Goal: Task Accomplishment & Management: Use online tool/utility

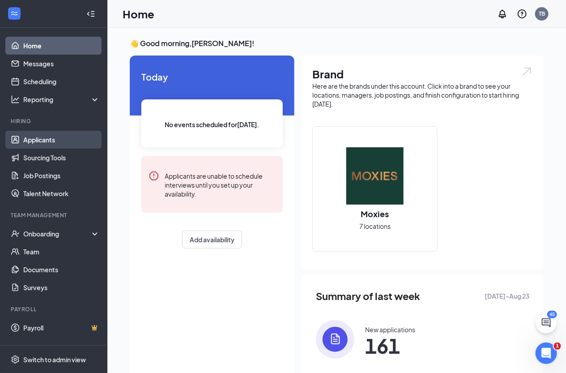
click at [47, 141] on link "Applicants" at bounding box center [61, 140] width 77 height 18
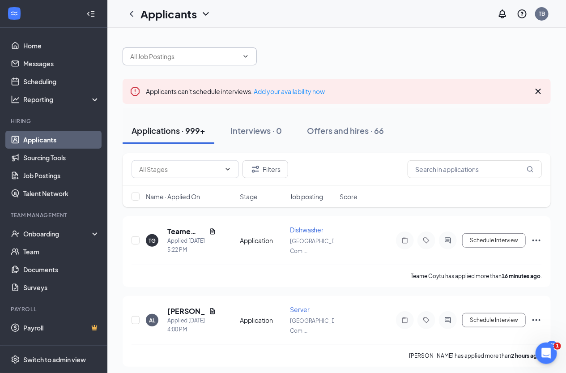
click at [203, 57] on input "text" at bounding box center [184, 56] width 108 height 10
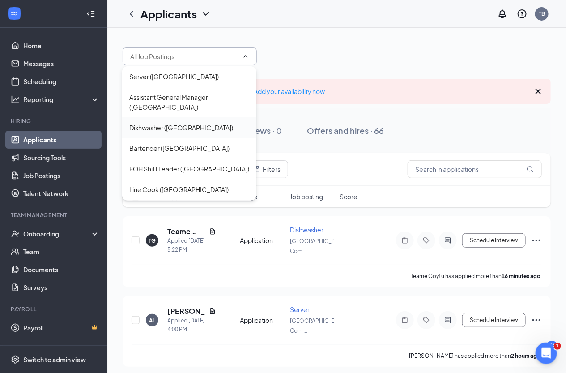
click at [196, 125] on div "Dishwasher (South Edmonton Common)" at bounding box center [181, 128] width 104 height 10
type input "Dishwasher (South Edmonton Common)"
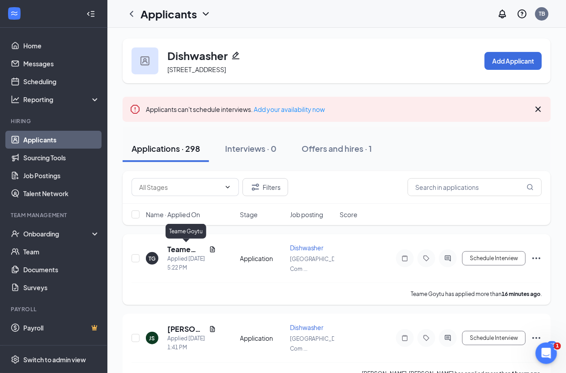
click at [189, 249] on h5 "Teame Goytu" at bounding box center [186, 249] width 38 height 10
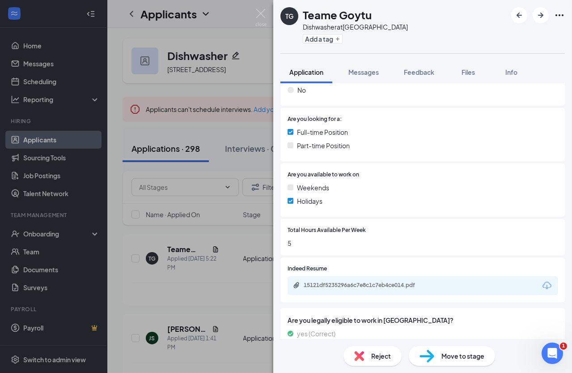
scroll to position [188, 0]
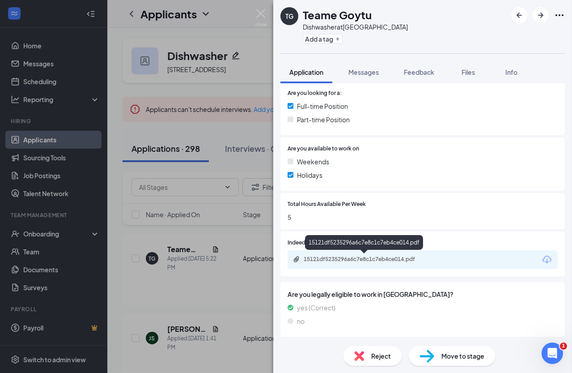
click at [380, 258] on div "15121df5235296a6c7e8c1c7eb4ce014.pdf" at bounding box center [366, 258] width 125 height 7
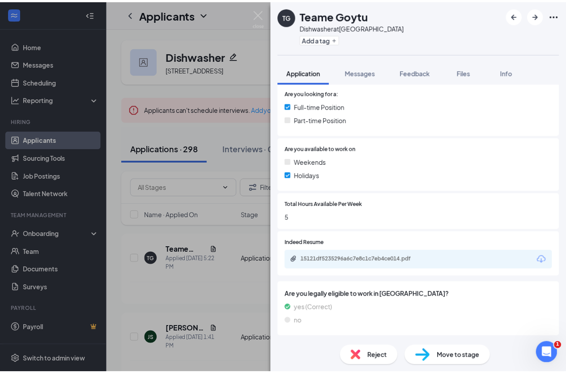
scroll to position [185, 0]
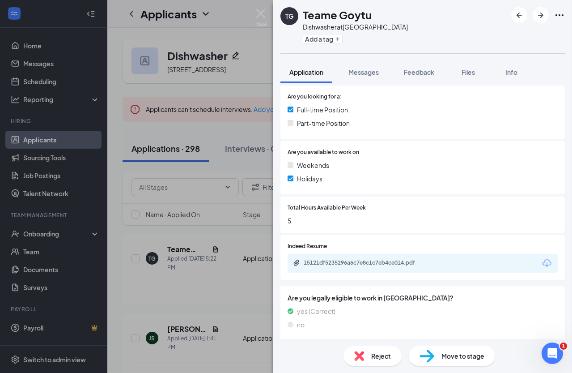
click at [211, 135] on div "TG Teame Goytu Dishwasher at South Edmonton Common Add a tag Application Messag…" at bounding box center [286, 186] width 572 height 373
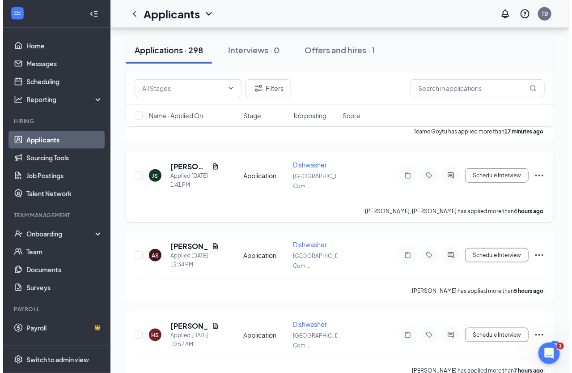
scroll to position [162, 0]
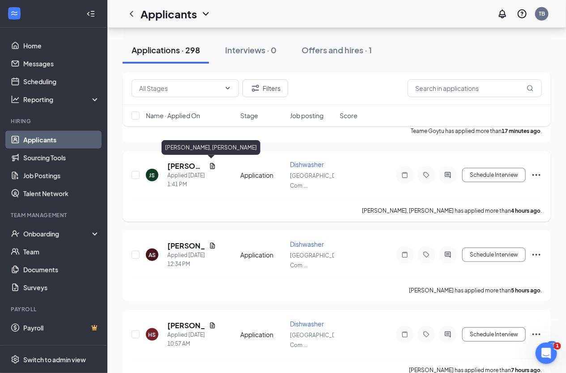
click at [183, 166] on h5 "[PERSON_NAME], [PERSON_NAME]" at bounding box center [186, 166] width 38 height 10
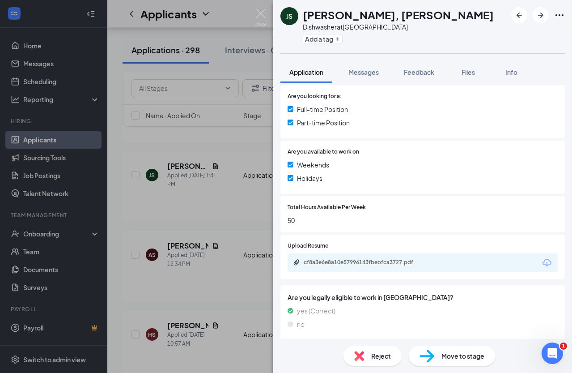
scroll to position [213, 0]
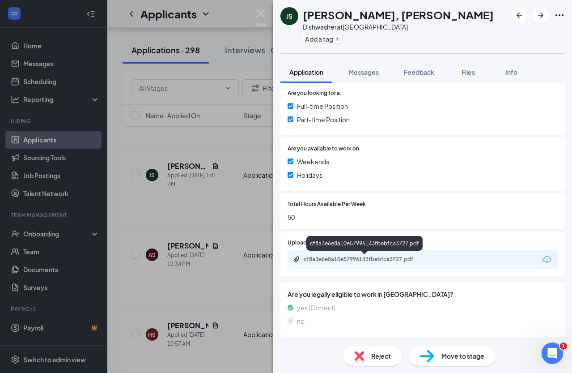
click at [359, 259] on div "cf8a3e6e8a10e57996143fbebfca3727.pdf" at bounding box center [366, 258] width 125 height 7
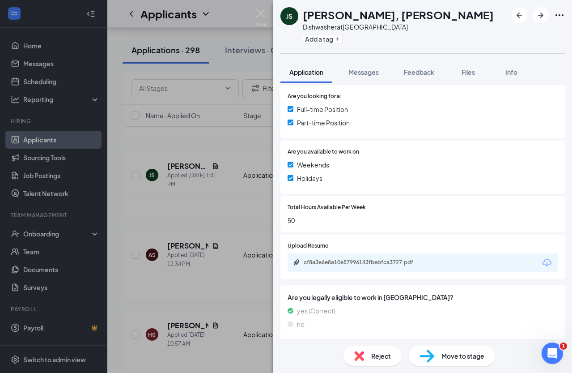
click at [203, 167] on div "JS Jesse, Sandusky Dishwasher at South Edmonton Common Add a tag Application Me…" at bounding box center [286, 186] width 572 height 373
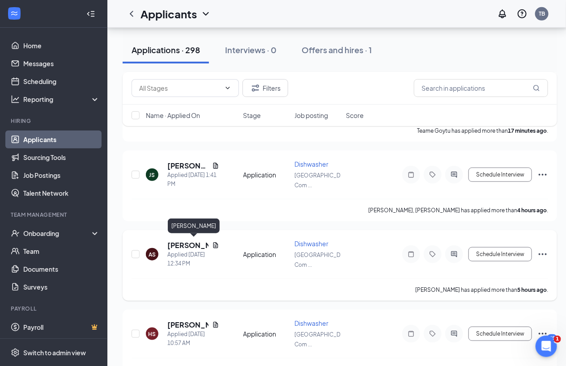
click at [188, 242] on h5 "[PERSON_NAME]" at bounding box center [187, 246] width 41 height 10
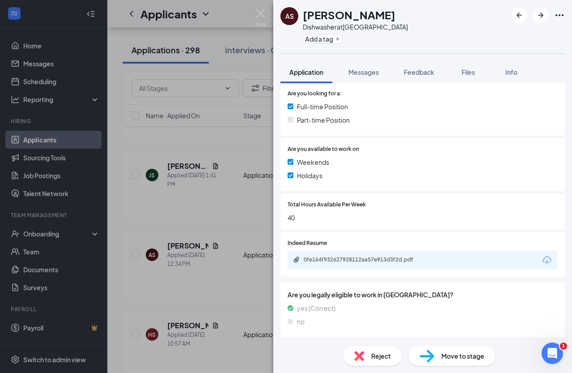
scroll to position [213, 0]
click at [340, 261] on div "0fe164f932627928112aa57e913d3f2d.pdf" at bounding box center [366, 258] width 125 height 7
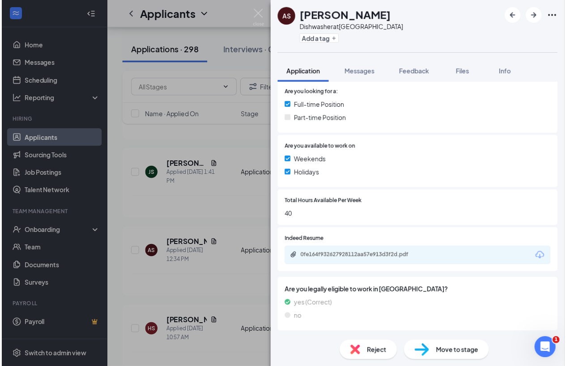
scroll to position [210, 0]
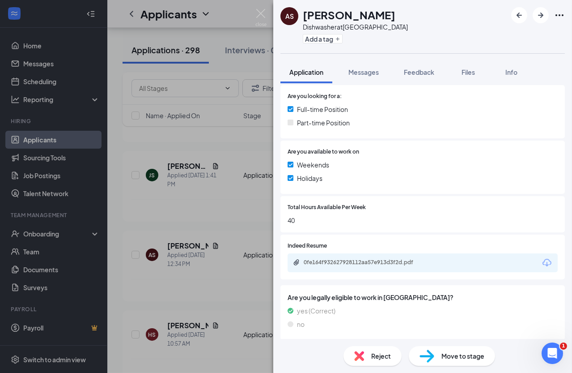
click at [243, 217] on div "AS Ananthu Saju Dishwasher at South Edmonton Common Add a tag Application Messa…" at bounding box center [286, 186] width 572 height 373
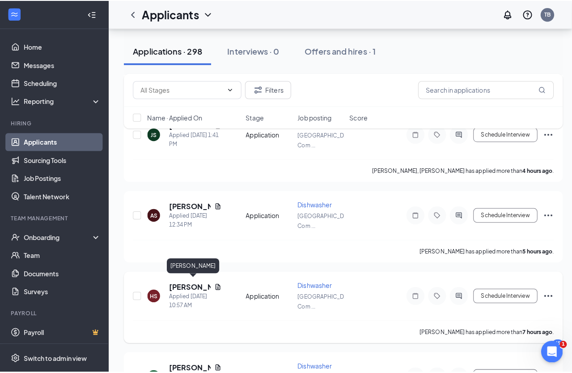
scroll to position [244, 0]
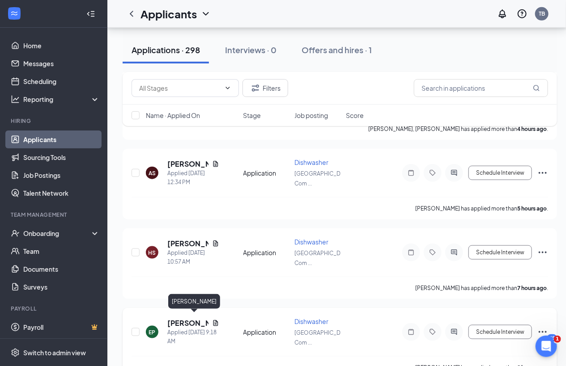
click at [182, 319] on h5 "[PERSON_NAME]" at bounding box center [187, 324] width 41 height 10
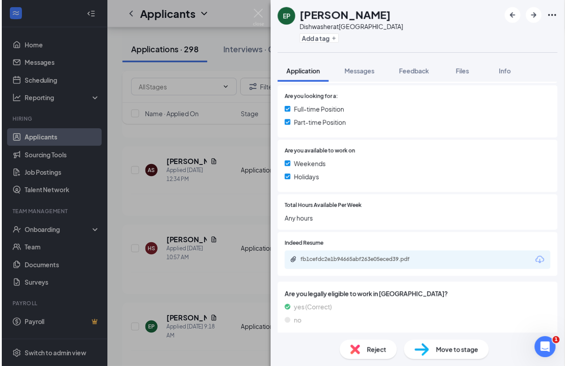
scroll to position [185, 0]
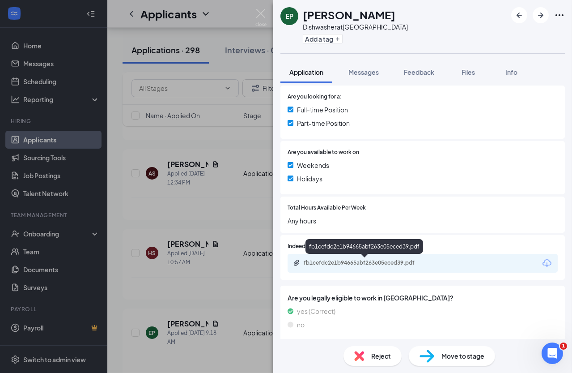
click at [357, 259] on div "fb1cefdc2e1b94665abf263e05eced39.pdf" at bounding box center [366, 262] width 125 height 7
click at [217, 205] on div "EP Ekeh Patrick Dishwasher at South Edmonton Common Add a tag Application Messa…" at bounding box center [286, 186] width 572 height 373
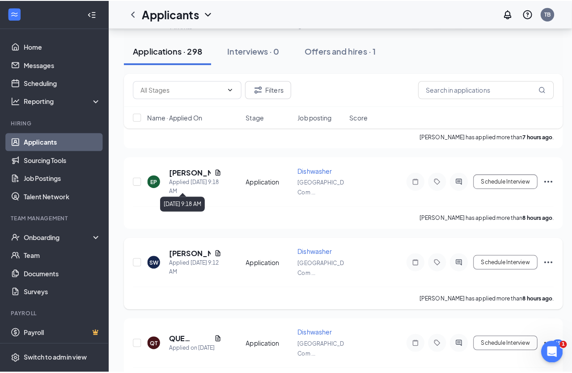
scroll to position [407, 0]
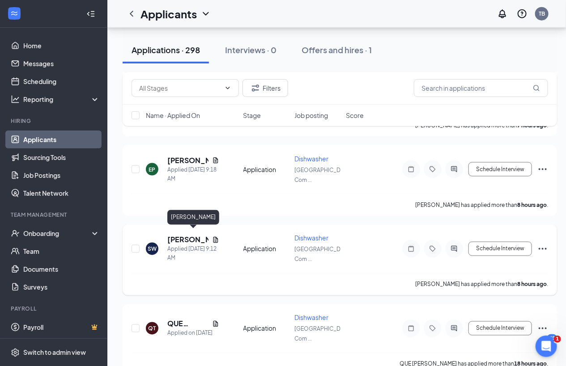
click at [176, 235] on h5 "[PERSON_NAME]" at bounding box center [187, 240] width 41 height 10
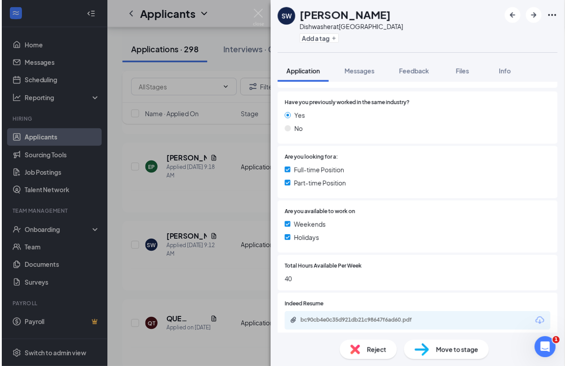
scroll to position [185, 0]
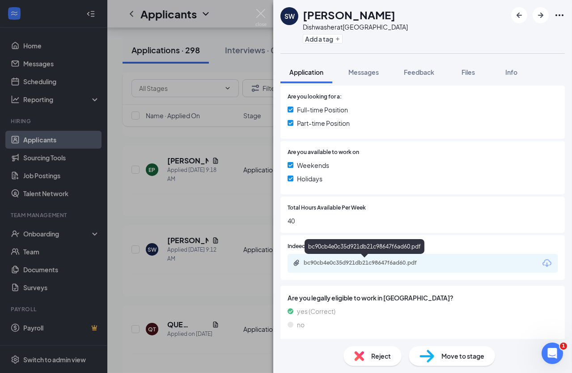
click at [362, 254] on div "bc90cb4e0c35d921db21c98647f6ad60.pdf" at bounding box center [365, 248] width 120 height 18
click at [361, 260] on div "bc90cb4e0c35d921db21c98647f6ad60.pdf" at bounding box center [366, 262] width 125 height 7
click at [200, 325] on div "SW Shaun Worbs Dishwasher at South Edmonton Common Add a tag Application Messag…" at bounding box center [286, 186] width 572 height 373
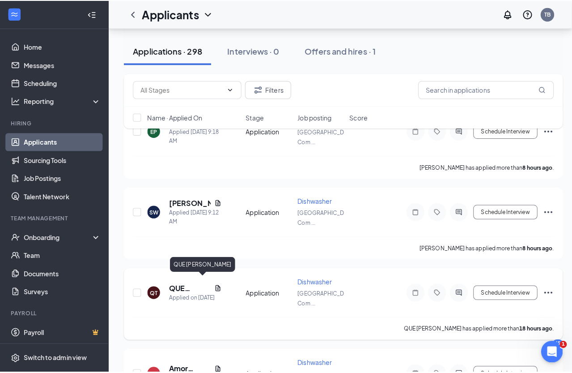
scroll to position [528, 0]
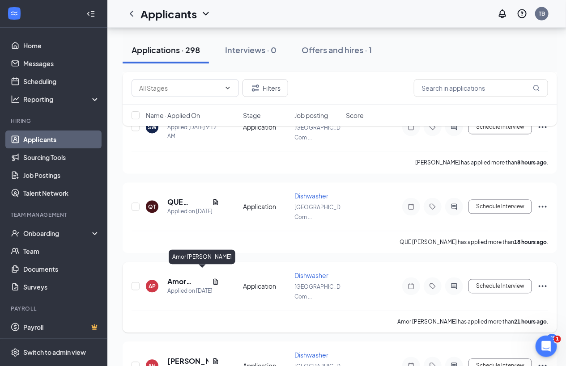
click at [185, 277] on h5 "Amor [PERSON_NAME]" at bounding box center [187, 282] width 41 height 10
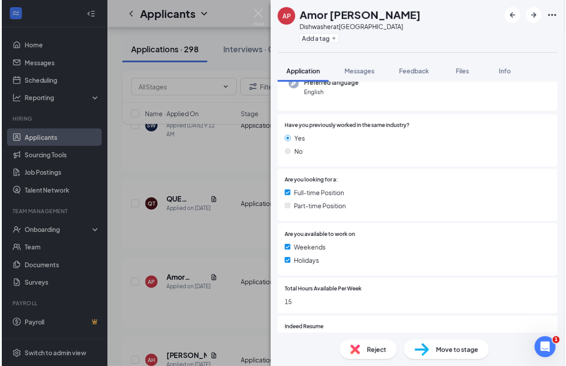
scroll to position [144, 0]
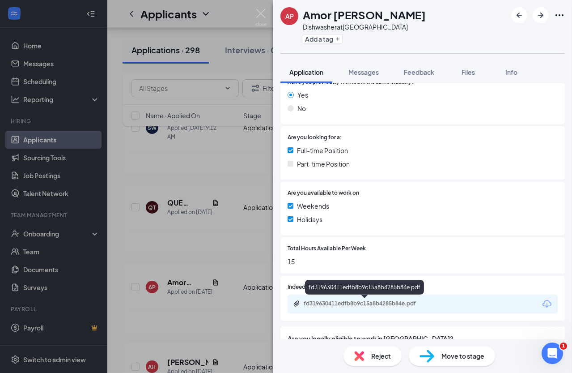
click at [364, 305] on div "fd319630411edfb8b9c15a8b4285b84e.pdf" at bounding box center [366, 303] width 125 height 7
click at [225, 237] on div "AP Amor Paez Dishwasher at South Edmonton Common Add a tag Application Messages…" at bounding box center [286, 186] width 572 height 373
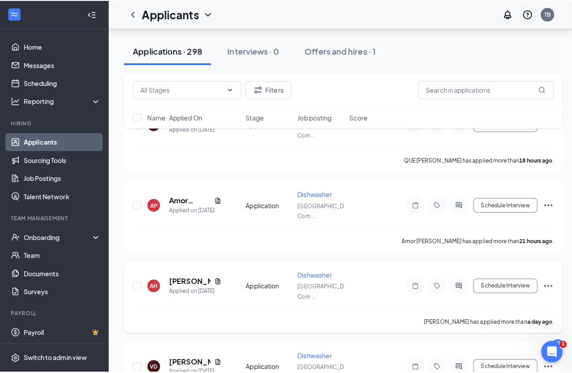
scroll to position [691, 0]
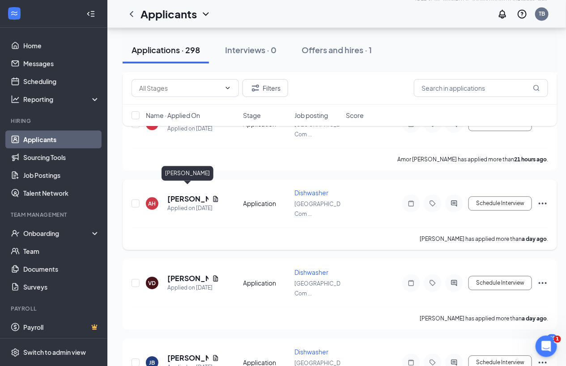
click at [192, 194] on h5 "[PERSON_NAME]" at bounding box center [187, 199] width 41 height 10
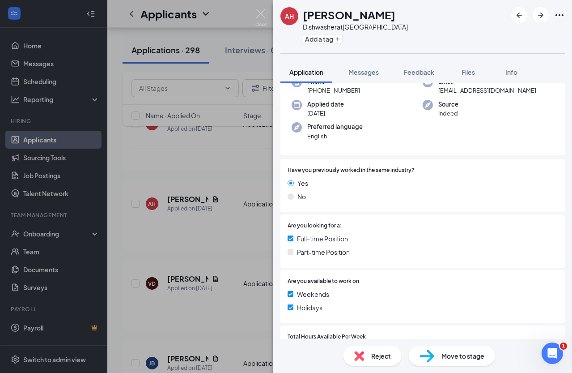
scroll to position [203, 0]
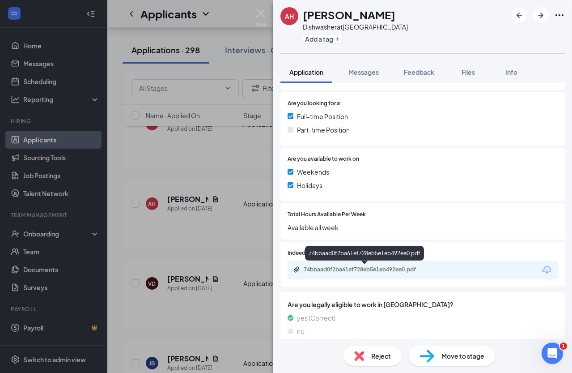
click at [362, 271] on div "74bbaad0f2ba61ef728eb5e1eb492ee0.pdf" at bounding box center [366, 269] width 125 height 7
click at [187, 279] on div "AH Abdullahi Hussein Dishwasher at South Edmonton Common Add a tag Application …" at bounding box center [286, 186] width 572 height 373
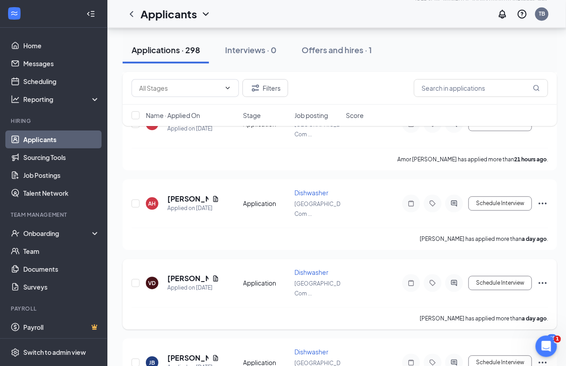
click at [186, 274] on h5 "[PERSON_NAME]" at bounding box center [187, 279] width 41 height 10
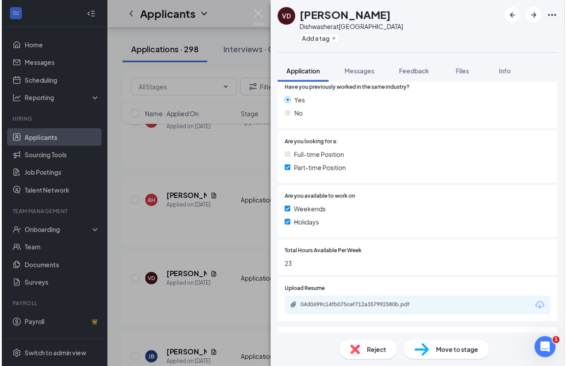
scroll to position [162, 0]
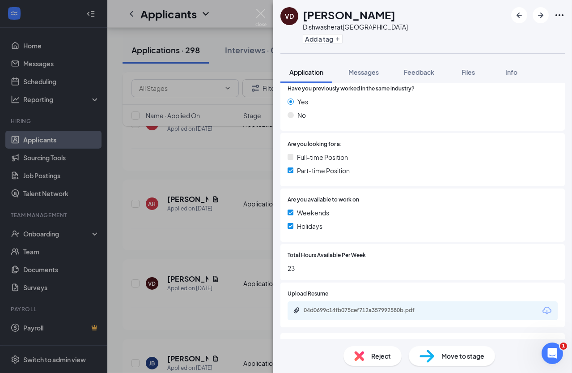
click at [233, 244] on div "VD Viacheslav Dundukov Dishwasher at South Edmonton Common Add a tag Applicatio…" at bounding box center [286, 186] width 572 height 373
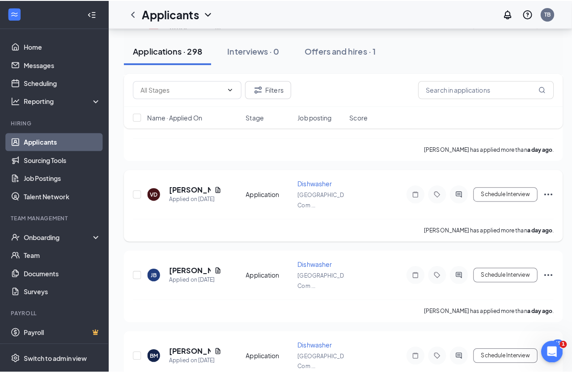
scroll to position [813, 0]
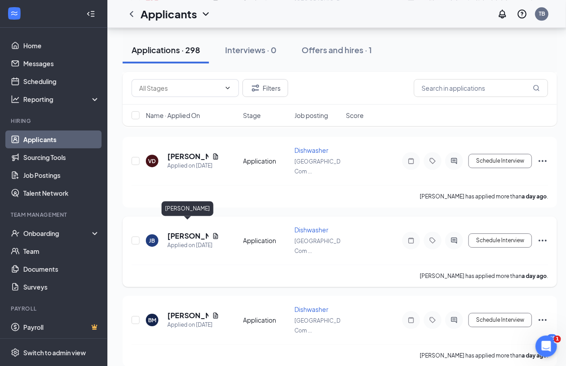
click at [185, 231] on h5 "[PERSON_NAME]" at bounding box center [187, 236] width 41 height 10
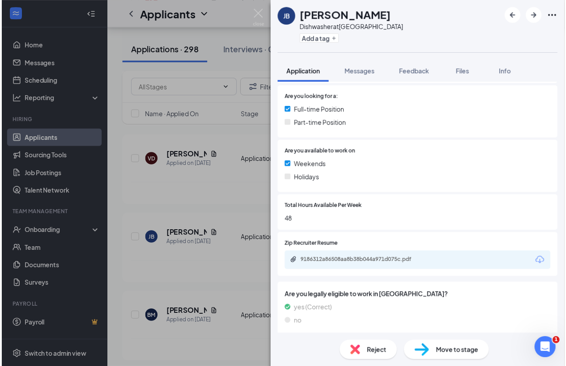
scroll to position [185, 0]
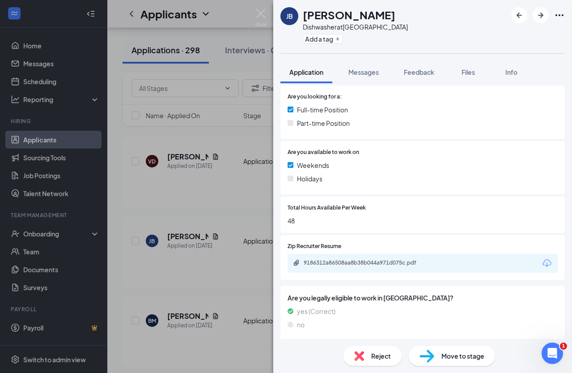
click at [334, 261] on div "9186312a86508aa8b38b044a971d075c.pdf" at bounding box center [366, 262] width 125 height 7
click at [213, 165] on div "JB Jasmine Babbage Dishwasher at South Edmonton Common Add a tag Application Me…" at bounding box center [286, 186] width 572 height 373
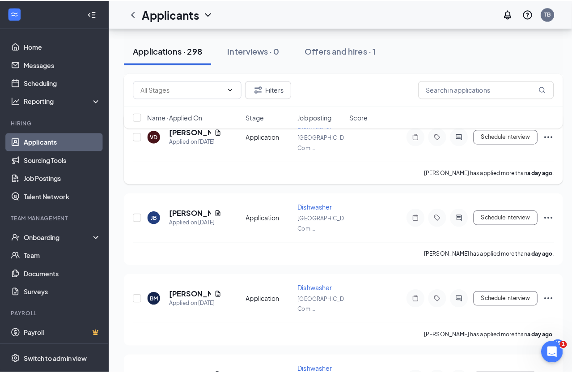
scroll to position [854, 0]
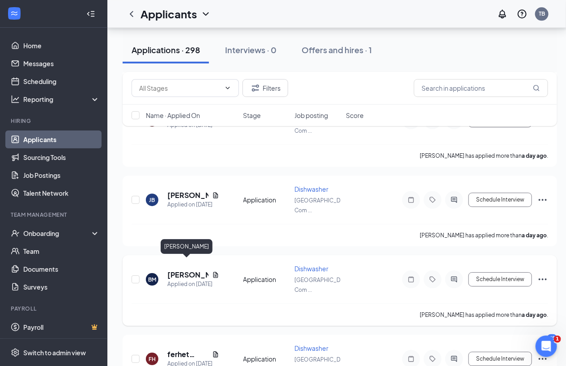
click at [178, 270] on h5 "[PERSON_NAME]" at bounding box center [187, 275] width 41 height 10
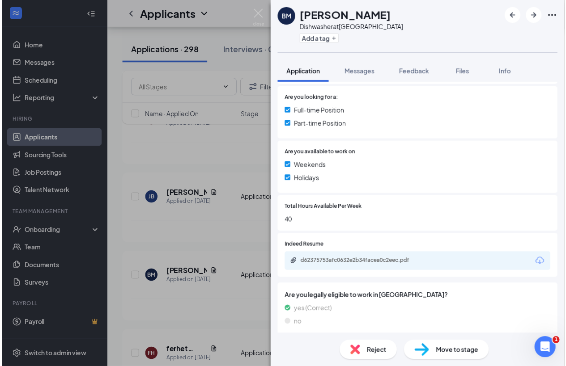
scroll to position [185, 0]
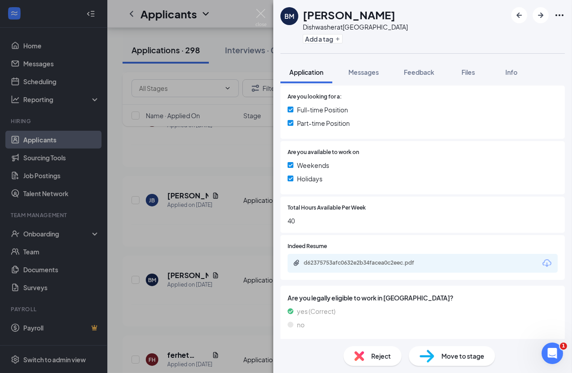
click at [346, 258] on div "d62375753afc0632e2b34facea0c2eec.pdf" at bounding box center [423, 263] width 270 height 19
click at [345, 263] on div "d62375753afc0632e2b34facea0c2eec.pdf" at bounding box center [366, 262] width 125 height 7
click at [209, 238] on div "BM Brennan Mccluney Dishwasher at South Edmonton Common Add a tag Application M…" at bounding box center [286, 186] width 572 height 373
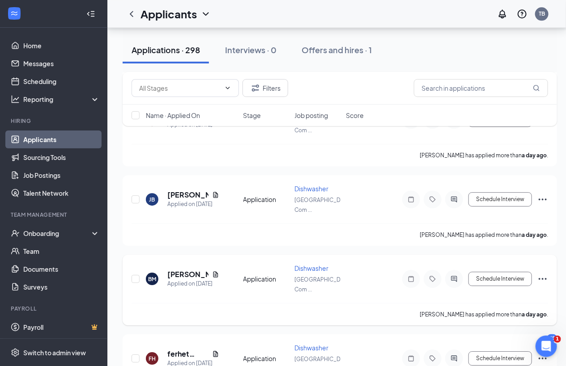
scroll to position [935, 0]
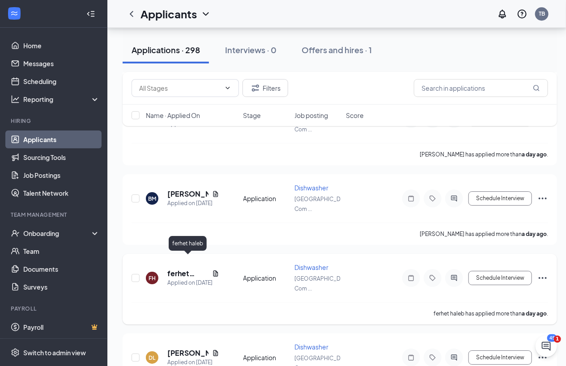
click at [181, 269] on h5 "ferhet haleb" at bounding box center [187, 274] width 41 height 10
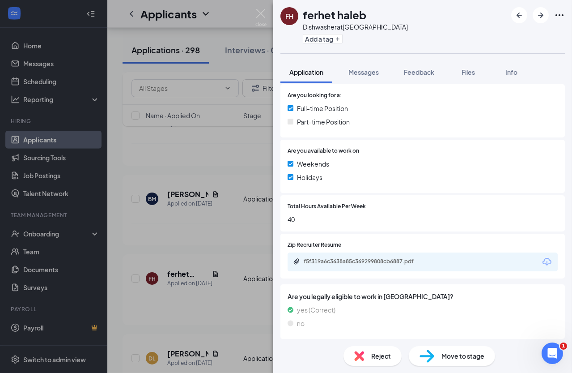
scroll to position [213, 0]
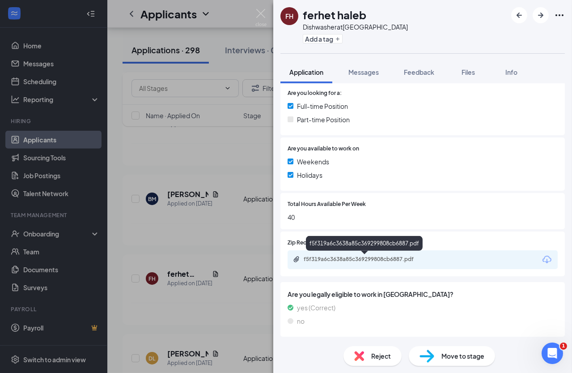
click at [337, 260] on div "f5f319a6c3638a85c369299808cb6887.pdf" at bounding box center [366, 258] width 125 height 7
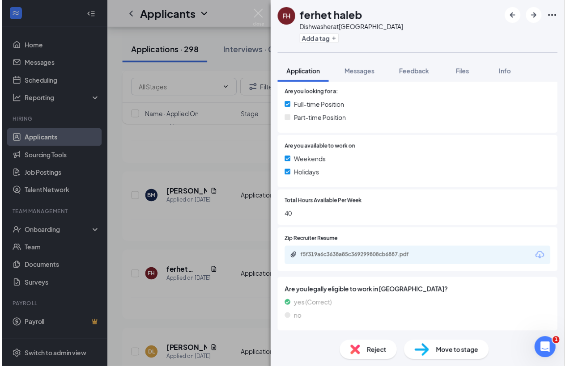
scroll to position [210, 0]
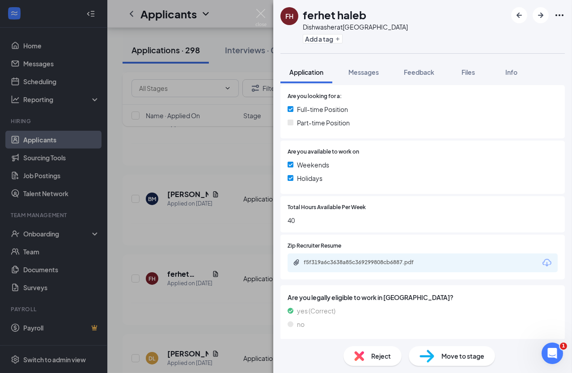
click at [180, 233] on div "FH ferhet haleb Dishwasher at South Edmonton Common Add a tag Application Messa…" at bounding box center [286, 186] width 572 height 373
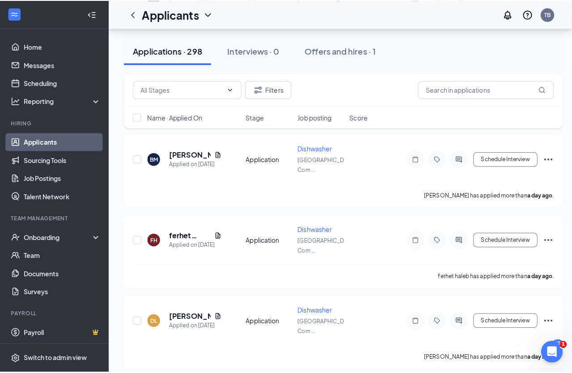
scroll to position [1016, 0]
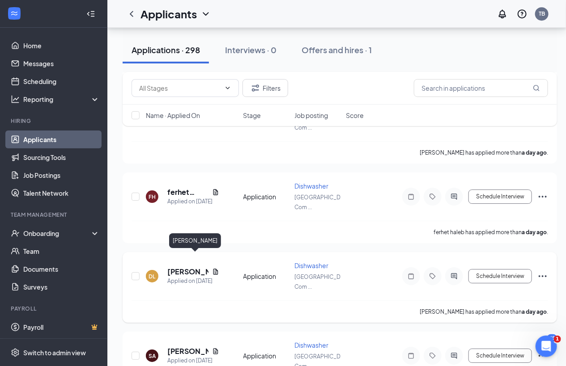
click at [177, 267] on h5 "[PERSON_NAME]" at bounding box center [187, 272] width 41 height 10
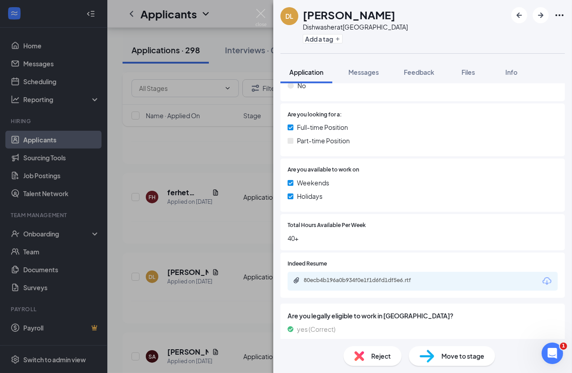
scroll to position [188, 0]
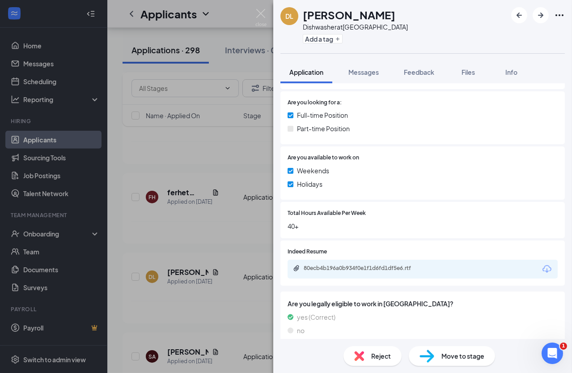
click at [355, 259] on div "80ecb4b196a0b934f0e1f1d6fd1df5e6.rtf" at bounding box center [423, 268] width 270 height 19
click at [355, 264] on div "80ecb4b196a0b934f0e1f1d6fd1df5e6.rtf" at bounding box center [366, 267] width 125 height 7
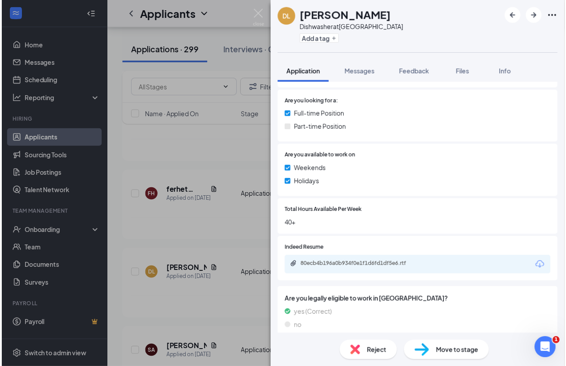
scroll to position [185, 0]
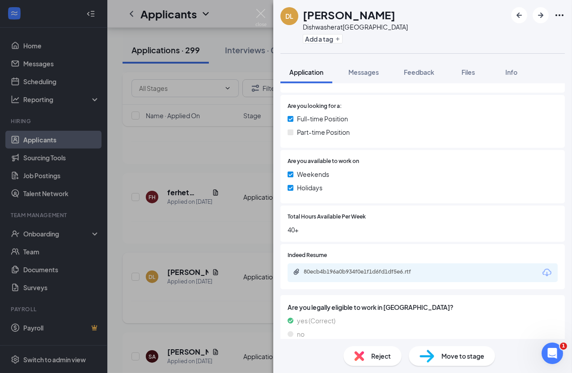
drag, startPoint x: 170, startPoint y: 170, endPoint x: 208, endPoint y: 247, distance: 86.6
click at [170, 170] on div "DL David Leroy Dishwasher at South Edmonton Common Add a tag Application Messag…" at bounding box center [286, 186] width 572 height 373
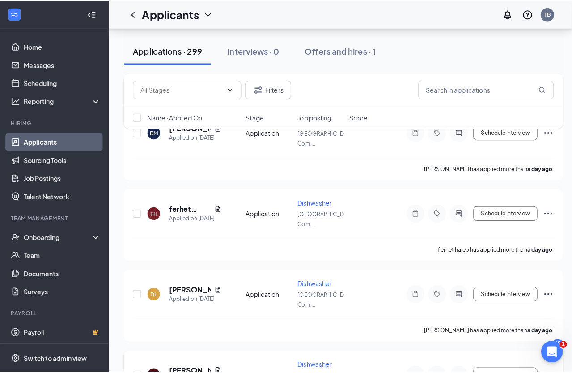
scroll to position [1139, 0]
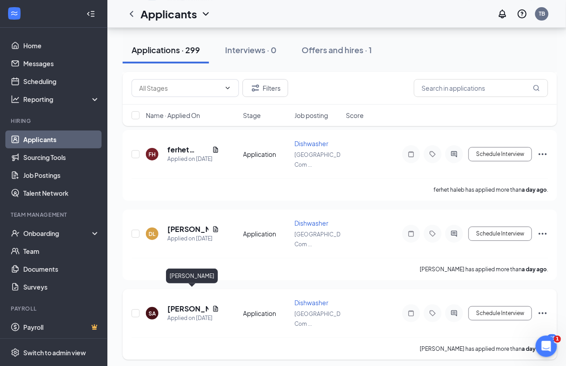
click at [182, 304] on h5 "[PERSON_NAME]" at bounding box center [187, 309] width 41 height 10
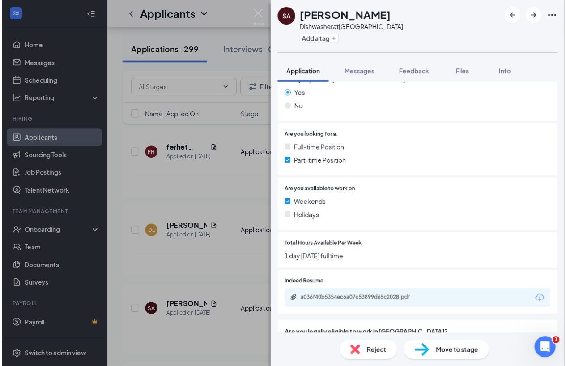
scroll to position [162, 0]
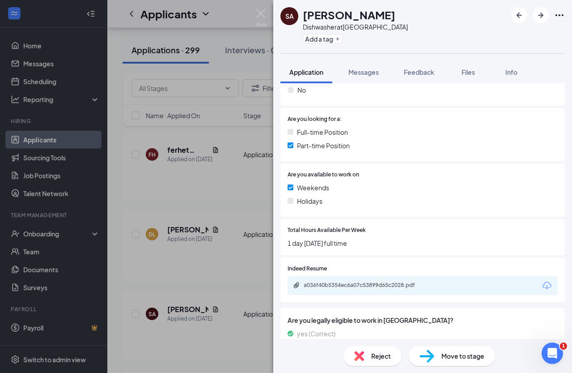
click at [213, 226] on div "SA Setara Alizada Dishwasher at South Edmonton Common Add a tag Application Mes…" at bounding box center [286, 186] width 572 height 373
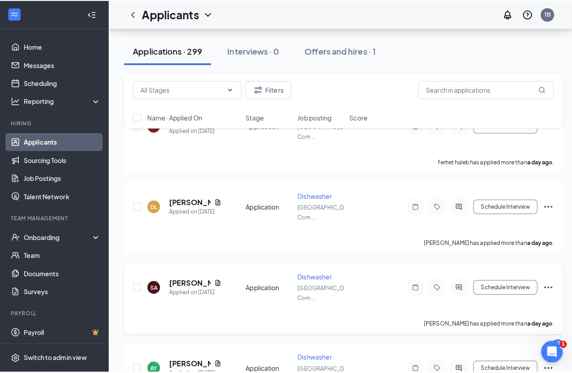
scroll to position [1220, 0]
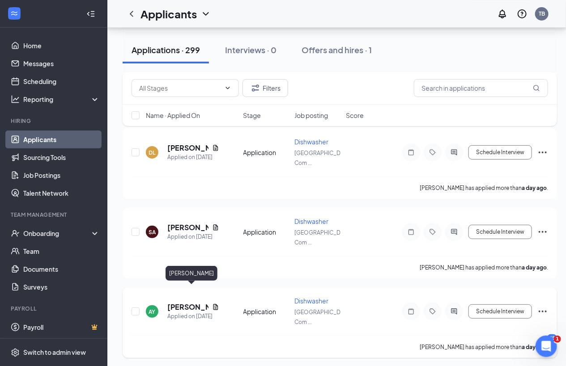
click at [175, 302] on h5 "[PERSON_NAME]" at bounding box center [187, 307] width 41 height 10
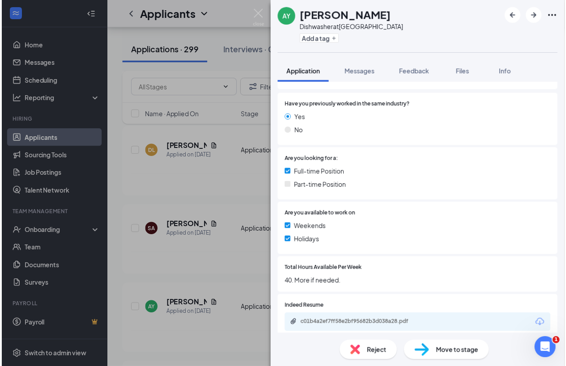
scroll to position [122, 0]
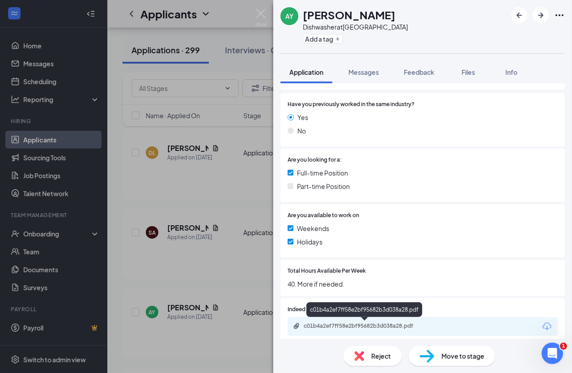
click at [353, 322] on div "c01b4a2ef7ff58e2bf95682b3d038a28.pdf" at bounding box center [366, 325] width 125 height 7
click at [213, 251] on div "AY Andrew Young Dishwasher at South Edmonton Common Add a tag Application Messa…" at bounding box center [286, 186] width 572 height 373
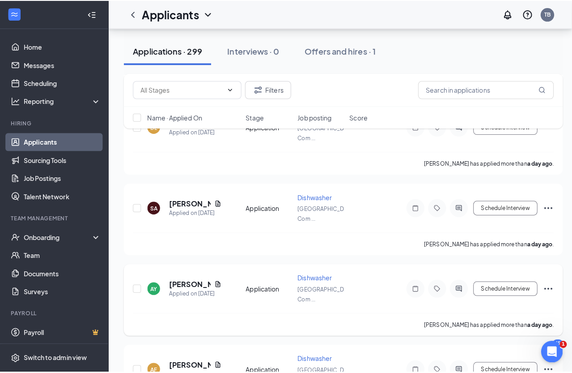
scroll to position [1301, 0]
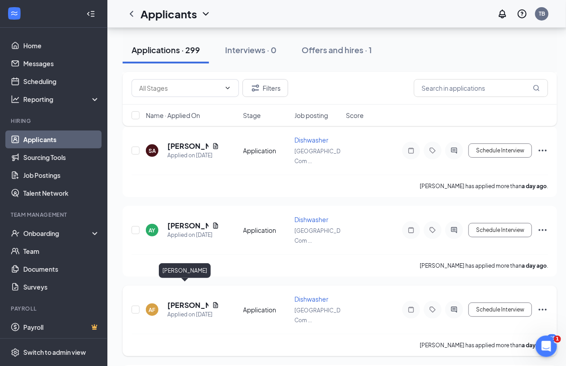
click at [187, 301] on h5 "[PERSON_NAME]" at bounding box center [187, 306] width 41 height 10
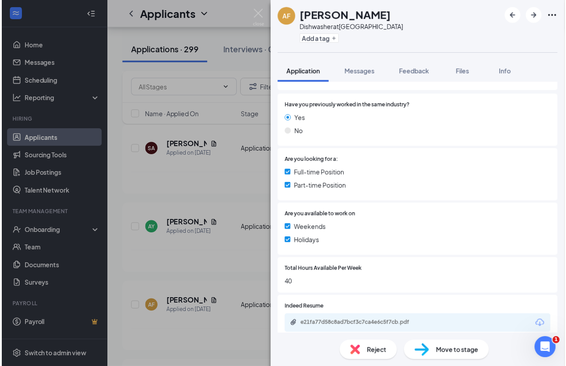
scroll to position [162, 0]
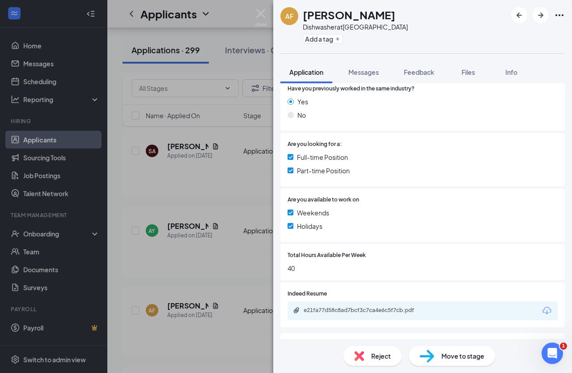
click at [338, 314] on div "e21fa77d58c8ad7bcf3c7ca4e6c5f7cb.pdf" at bounding box center [423, 310] width 270 height 19
click at [340, 307] on div "e21fa77d58c8ad7bcf3c7ca4e6c5f7cb.pdf" at bounding box center [366, 309] width 125 height 7
click at [162, 228] on div "AF Alexandra Ferguson Dishwasher at South Edmonton Common Add a tag Application…" at bounding box center [286, 186] width 572 height 373
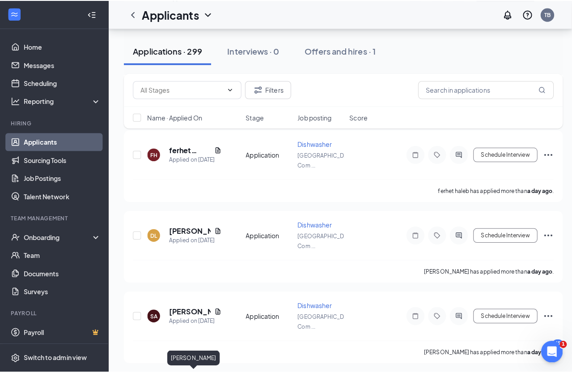
scroll to position [1139, 0]
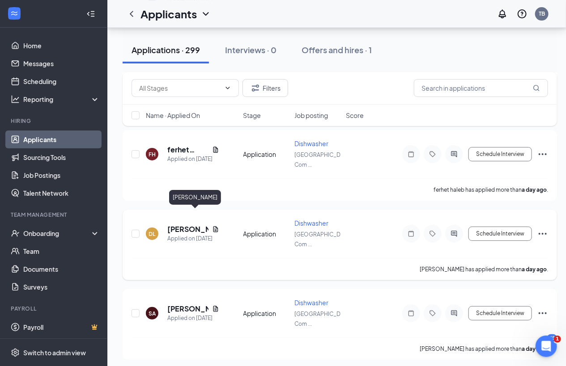
click at [172, 225] on h5 "[PERSON_NAME]" at bounding box center [187, 230] width 41 height 10
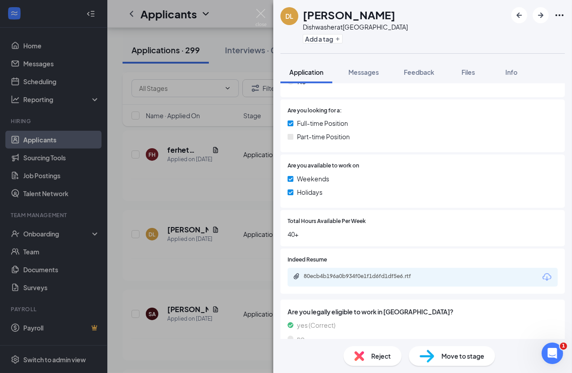
scroll to position [188, 0]
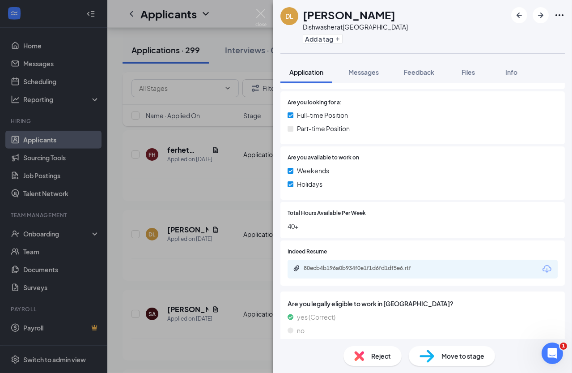
click at [357, 264] on div "80ecb4b196a0b934f0e1f1d6fd1df5e6.rtf" at bounding box center [365, 268] width 145 height 9
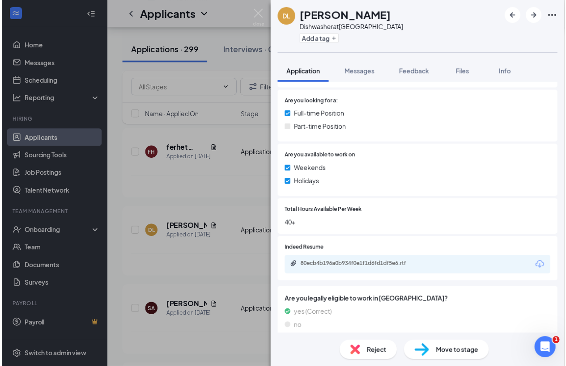
scroll to position [185, 0]
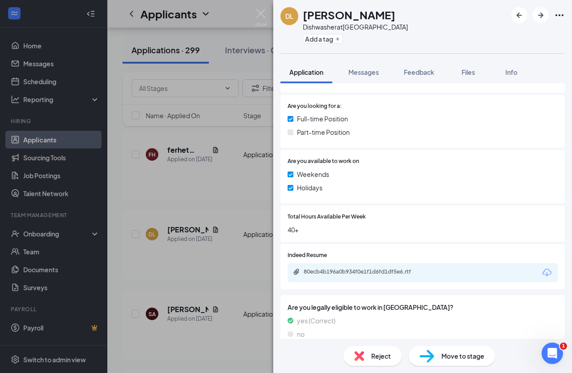
click at [195, 149] on div "DL David Leroy Dishwasher at South Edmonton Common Add a tag Application Messag…" at bounding box center [286, 186] width 572 height 373
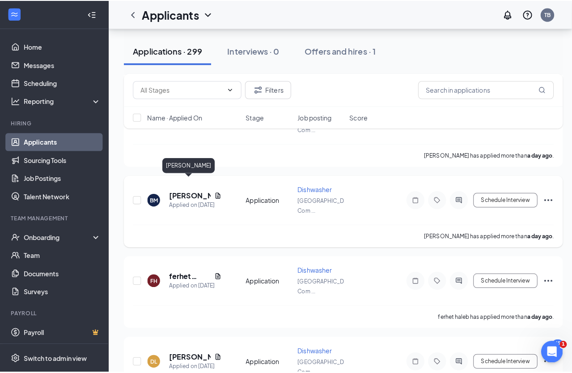
scroll to position [895, 0]
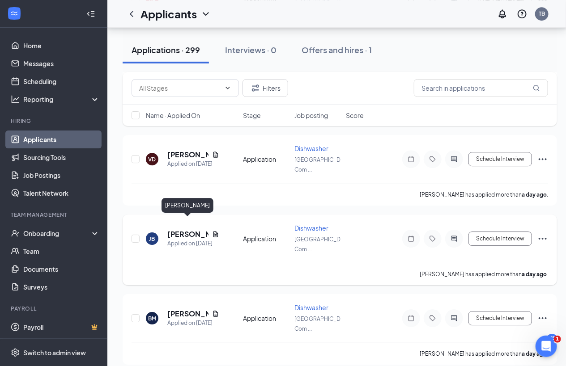
click at [186, 230] on h5 "[PERSON_NAME]" at bounding box center [187, 235] width 41 height 10
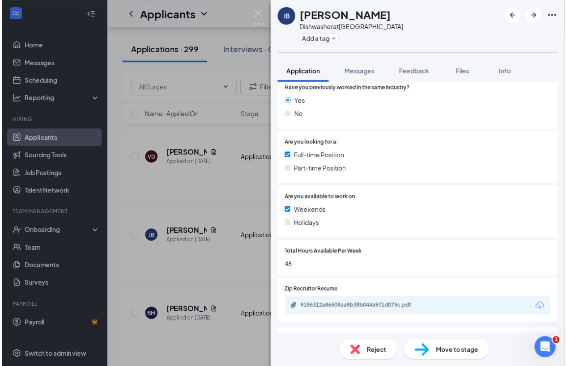
scroll to position [179, 0]
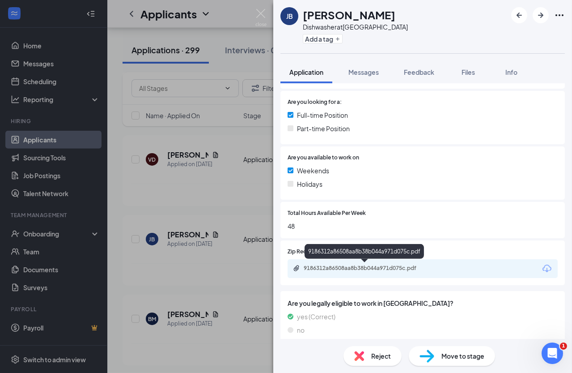
click at [383, 264] on div "9186312a86508aa8b38b044a971d075c.pdf" at bounding box center [366, 267] width 125 height 7
drag, startPoint x: 241, startPoint y: 203, endPoint x: 235, endPoint y: 202, distance: 6.0
click at [241, 203] on div "JB Jasmine Babbage Dishwasher at South Edmonton Common Add a tag Application Me…" at bounding box center [286, 186] width 572 height 373
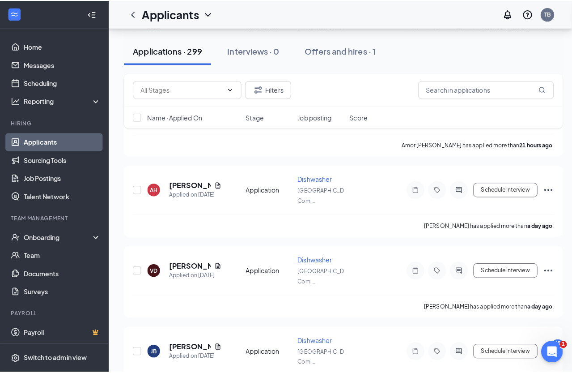
scroll to position [773, 0]
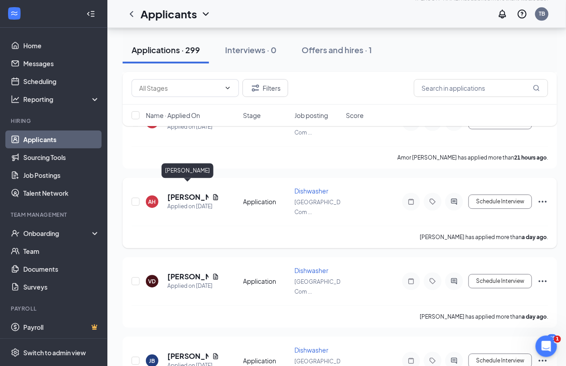
click at [198, 192] on h5 "[PERSON_NAME]" at bounding box center [187, 197] width 41 height 10
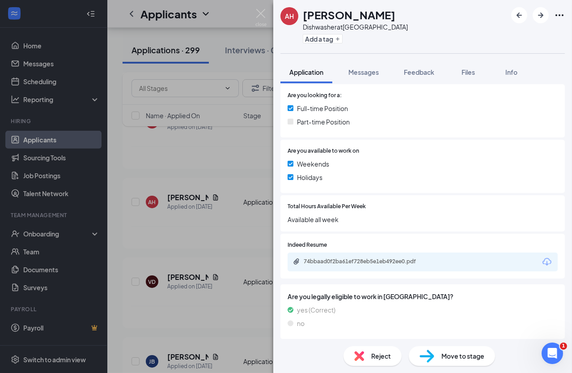
scroll to position [213, 0]
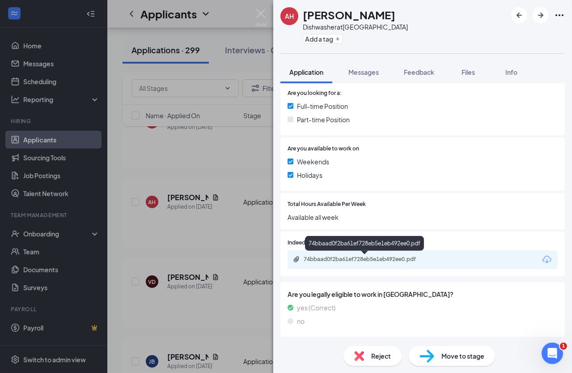
click at [357, 262] on div "74bbaad0f2ba61ef728eb5e1eb492ee0.pdf" at bounding box center [365, 259] width 145 height 9
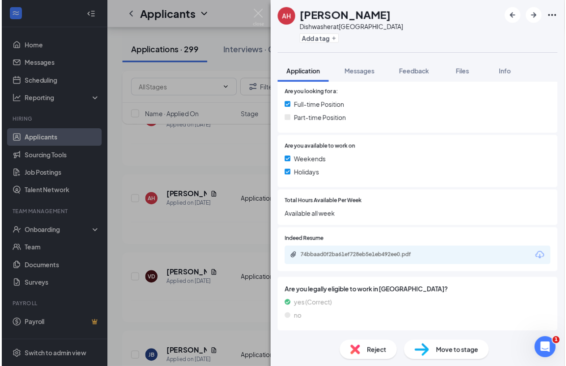
scroll to position [210, 0]
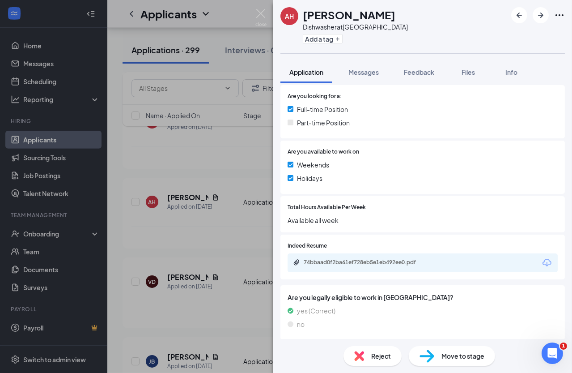
click at [230, 186] on div "AH Abdullahi Hussein Dishwasher at South Edmonton Common Add a tag Application …" at bounding box center [286, 186] width 572 height 373
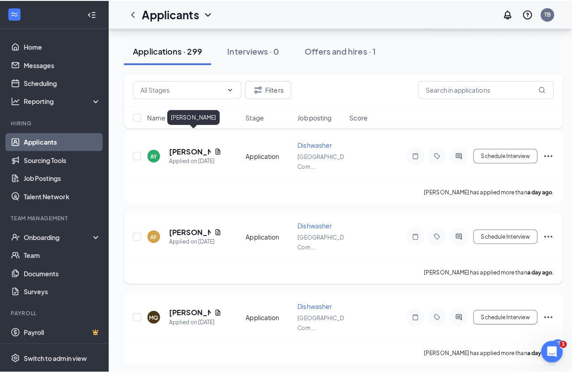
scroll to position [1382, 0]
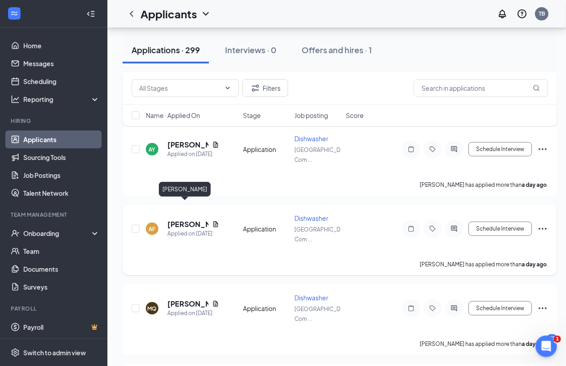
click at [190, 220] on h5 "[PERSON_NAME]" at bounding box center [187, 225] width 41 height 10
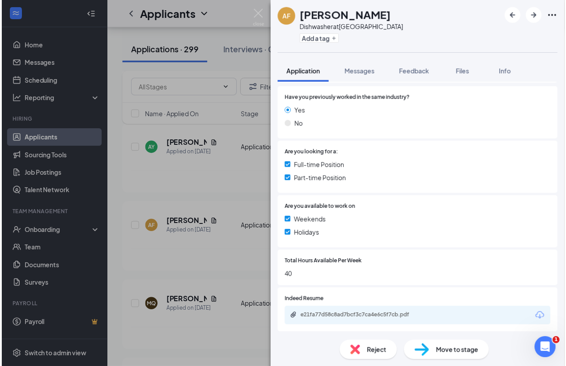
scroll to position [203, 0]
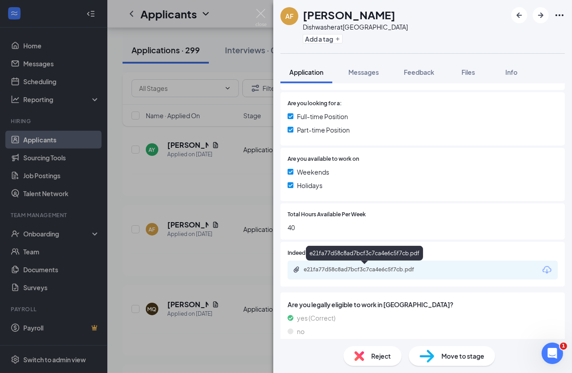
click at [349, 272] on div "e21fa77d58c8ad7bcf3c7ca4e6c5f7cb.pdf" at bounding box center [365, 270] width 145 height 9
click at [221, 246] on div "AF Alexandra Ferguson Dishwasher at South Edmonton Common Add a tag Application…" at bounding box center [286, 186] width 572 height 373
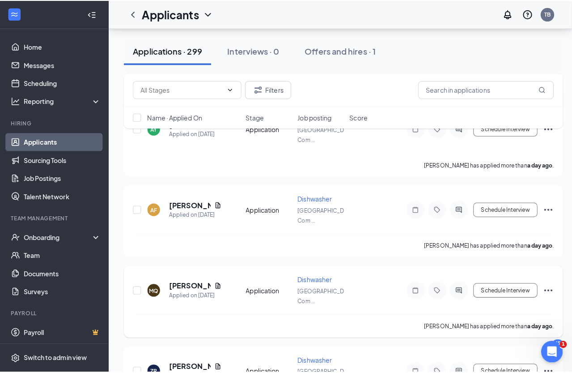
scroll to position [1423, 0]
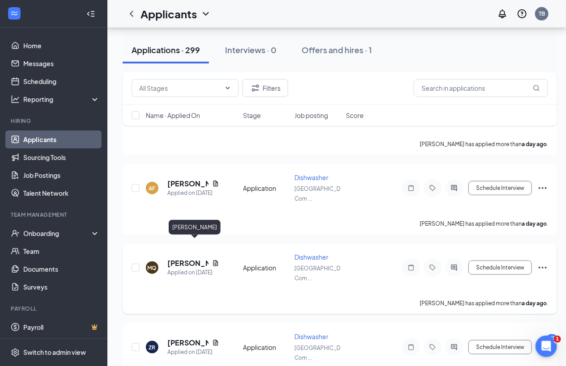
click at [198, 259] on h5 "[PERSON_NAME]" at bounding box center [187, 264] width 41 height 10
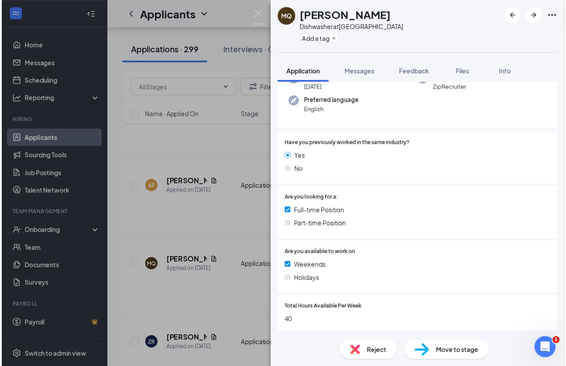
scroll to position [185, 0]
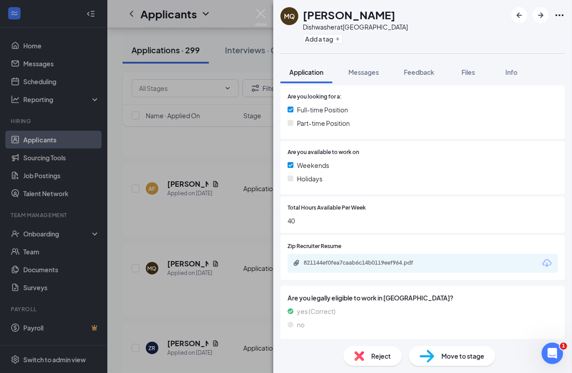
click at [368, 258] on div "821144ef0fea7caab6c14b0119eef964.pdf" at bounding box center [423, 263] width 270 height 19
click at [366, 263] on div "821144ef0fea7caab6c14b0119eef964.pdf" at bounding box center [366, 262] width 125 height 7
drag, startPoint x: 213, startPoint y: 216, endPoint x: 183, endPoint y: 236, distance: 35.9
click at [213, 216] on div "MQ mary Quick Dishwasher at South Edmonton Common Add a tag Application Message…" at bounding box center [286, 186] width 572 height 373
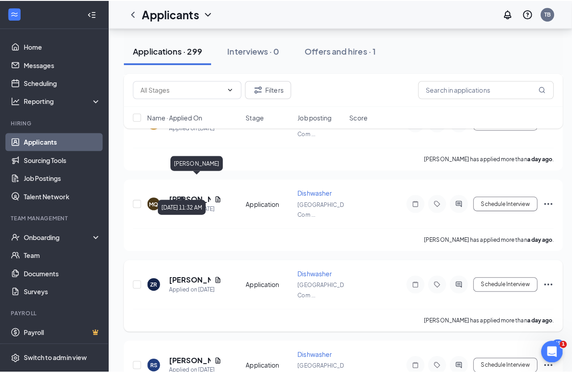
scroll to position [1505, 0]
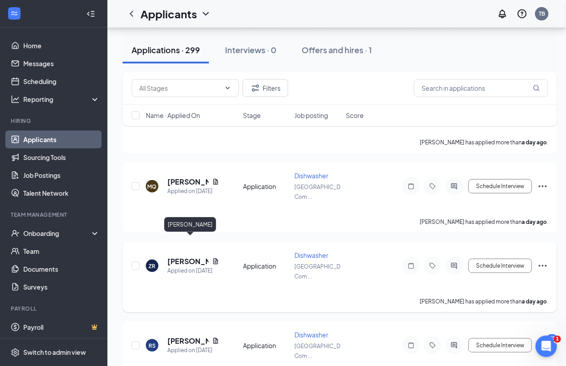
click at [183, 257] on h5 "[PERSON_NAME]" at bounding box center [187, 262] width 41 height 10
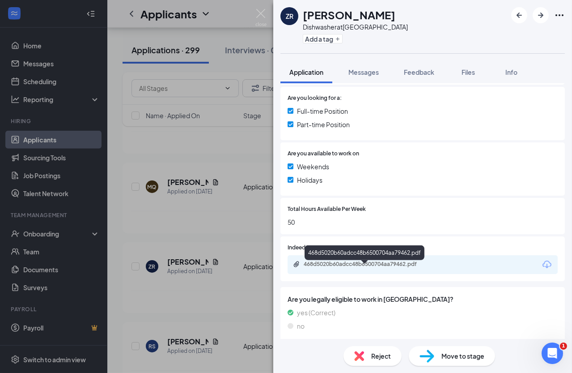
scroll to position [183, 0]
click at [341, 266] on div "468d5020b60adcc48b6500704aa79462.pdf" at bounding box center [366, 263] width 125 height 7
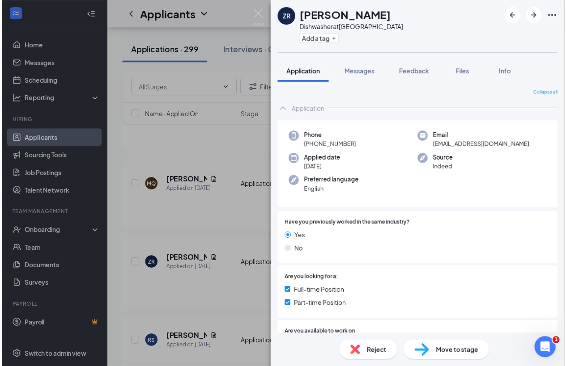
scroll to position [183, 0]
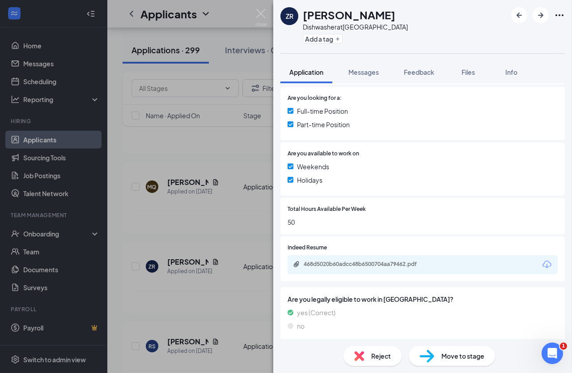
click at [199, 206] on div "ZR [PERSON_NAME] Dishwasher at [GEOGRAPHIC_DATA] Add a tag Application Messages…" at bounding box center [286, 186] width 572 height 373
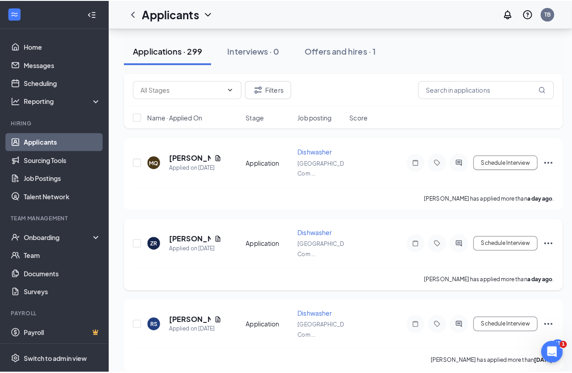
scroll to position [1545, 0]
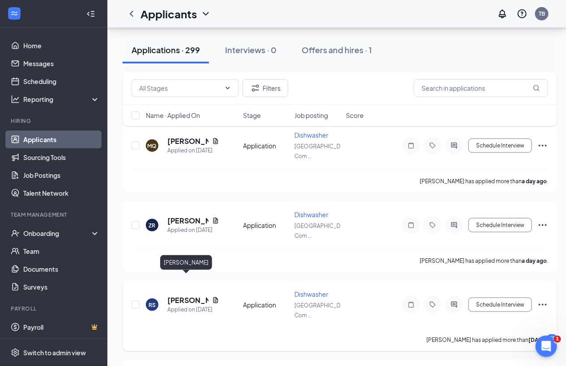
click at [182, 296] on h5 "[PERSON_NAME]" at bounding box center [187, 301] width 41 height 10
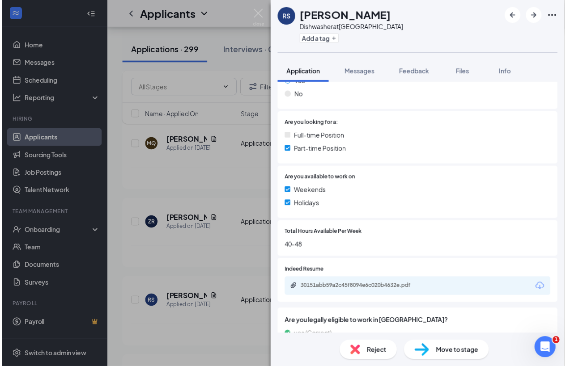
scroll to position [188, 0]
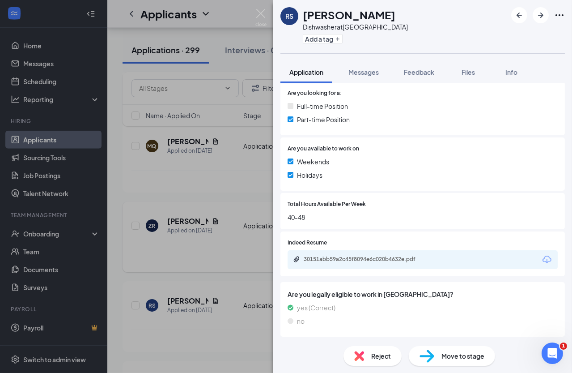
drag, startPoint x: 186, startPoint y: 184, endPoint x: 186, endPoint y: 199, distance: 15.2
click at [186, 184] on div "RS [PERSON_NAME] Dishwasher at [GEOGRAPHIC_DATA] Add a tag Application Messages…" at bounding box center [286, 186] width 572 height 373
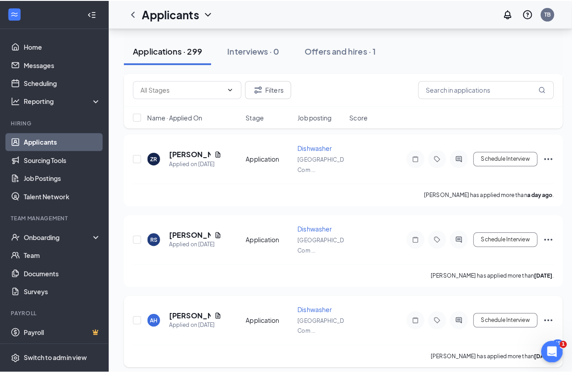
scroll to position [1627, 0]
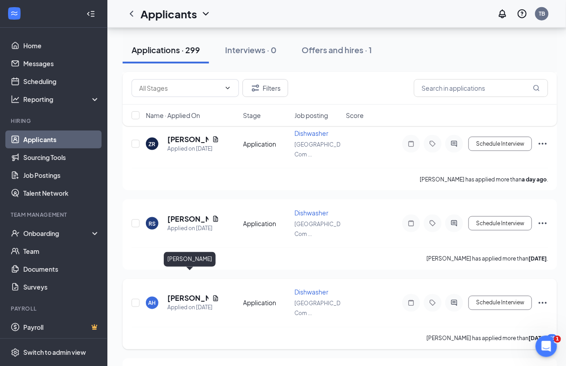
click at [177, 294] on h5 "[PERSON_NAME]" at bounding box center [187, 299] width 41 height 10
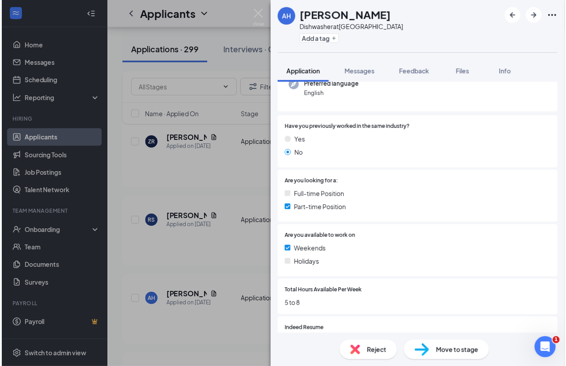
scroll to position [162, 0]
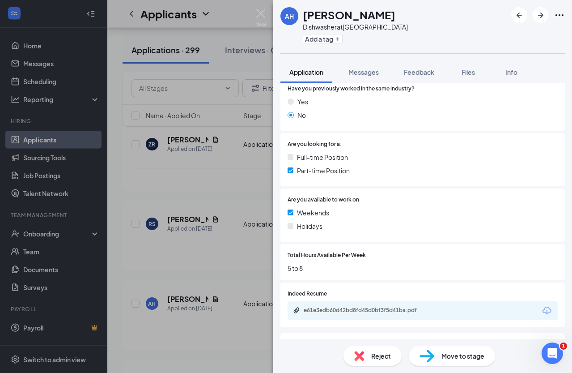
click at [243, 247] on div "AH [PERSON_NAME] Dishwasher at [GEOGRAPHIC_DATA] Add a tag Application Messages…" at bounding box center [286, 186] width 572 height 373
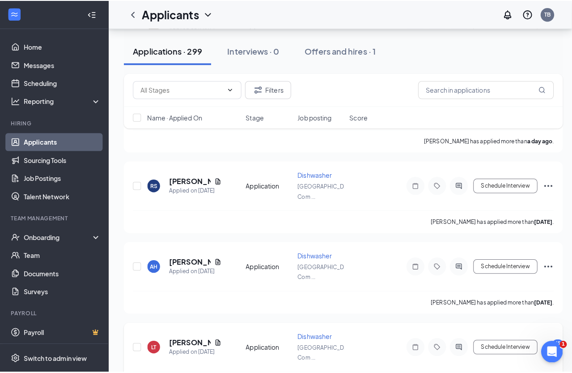
scroll to position [1749, 0]
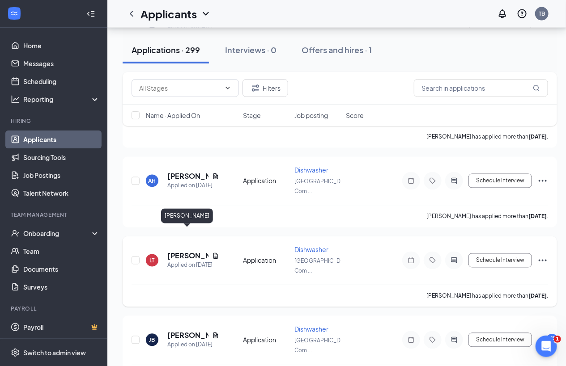
click at [183, 251] on h5 "[PERSON_NAME]" at bounding box center [187, 256] width 41 height 10
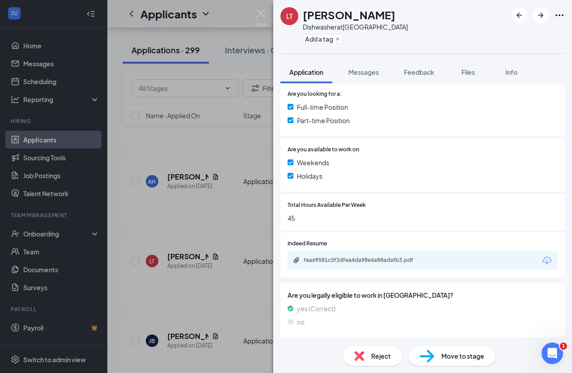
scroll to position [188, 0]
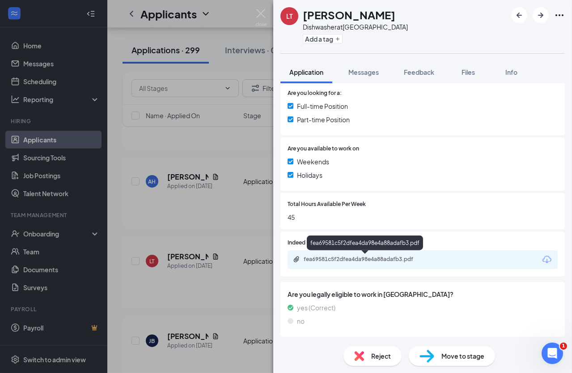
click at [351, 259] on div "fea69581c5f2dfea4da98e4a88adafb3.pdf" at bounding box center [366, 258] width 125 height 7
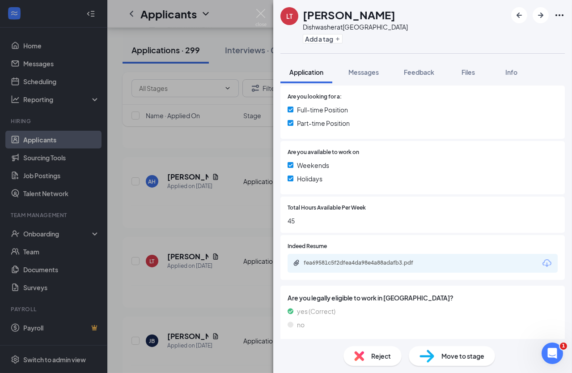
click at [209, 192] on div "LT [PERSON_NAME] Dishwasher at [GEOGRAPHIC_DATA] Add a tag Application Messages…" at bounding box center [286, 186] width 572 height 373
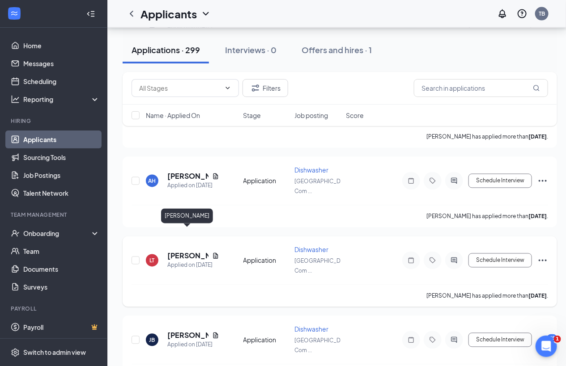
click at [179, 251] on h5 "[PERSON_NAME]" at bounding box center [187, 256] width 41 height 10
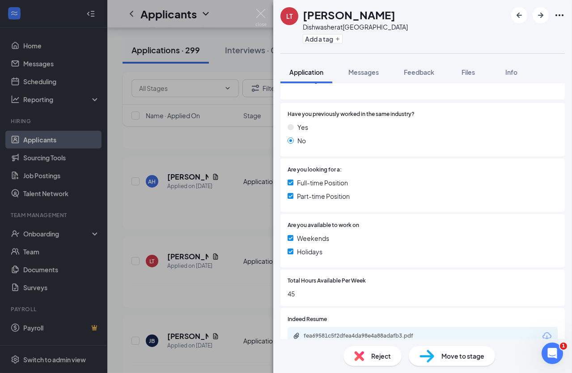
scroll to position [162, 0]
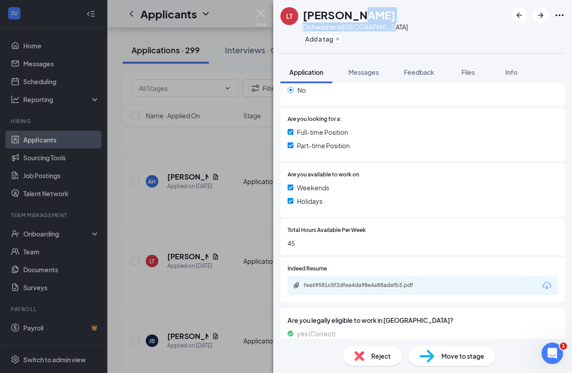
drag, startPoint x: 346, startPoint y: 18, endPoint x: 392, endPoint y: 22, distance: 46.3
click at [392, 22] on div "[PERSON_NAME] Dishwasher at [GEOGRAPHIC_DATA] Add a tag" at bounding box center [355, 26] width 105 height 39
drag, startPoint x: 392, startPoint y: 22, endPoint x: 379, endPoint y: 37, distance: 19.7
click at [379, 37] on div "Add a tag" at bounding box center [355, 38] width 105 height 15
click at [344, 289] on div "fea69581c5f2dfea4da98e4a88adafb3.pdf" at bounding box center [423, 285] width 270 height 19
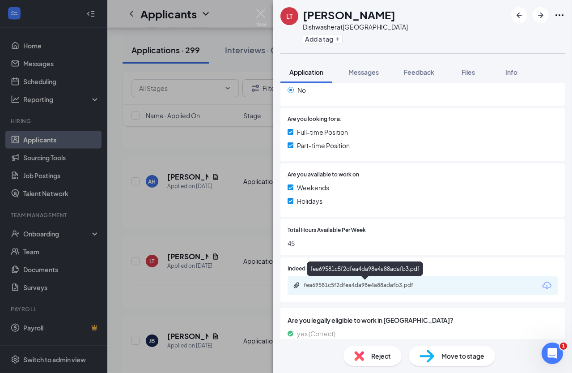
click at [344, 288] on div "fea69581c5f2dfea4da98e4a88adafb3.pdf" at bounding box center [366, 284] width 125 height 7
click at [189, 275] on div "LT [PERSON_NAME] Dishwasher at [GEOGRAPHIC_DATA] Add a tag Application Messages…" at bounding box center [286, 186] width 572 height 373
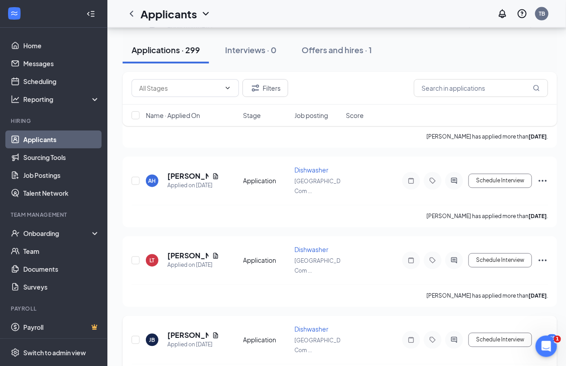
click at [177, 331] on h5 "[PERSON_NAME]" at bounding box center [187, 336] width 41 height 10
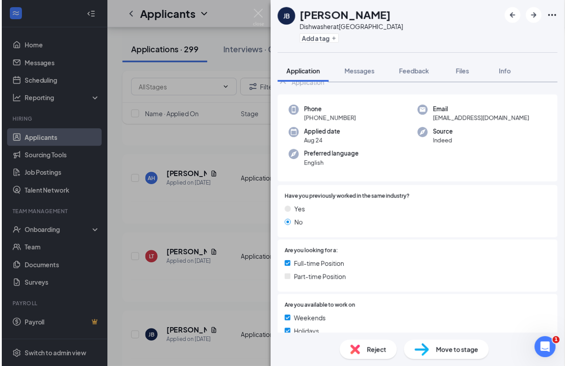
scroll to position [26, 0]
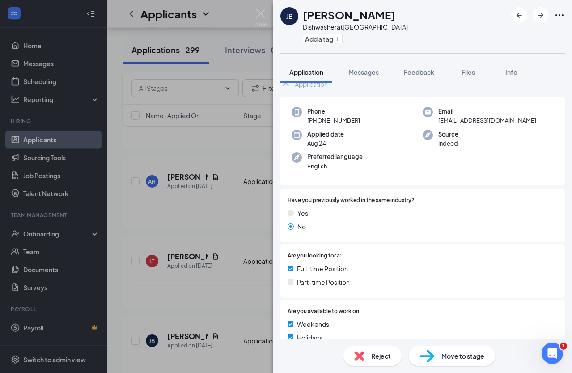
click at [201, 206] on div "[PERSON_NAME] Dishwasher at [GEOGRAPHIC_DATA] Add a tag Application Messages Fe…" at bounding box center [286, 186] width 572 height 373
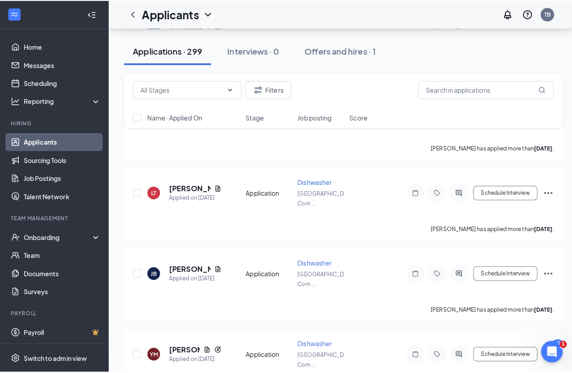
scroll to position [1871, 0]
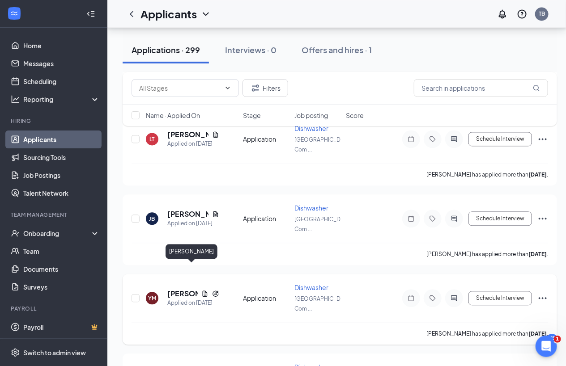
click at [174, 289] on h5 "[PERSON_NAME]" at bounding box center [182, 294] width 30 height 10
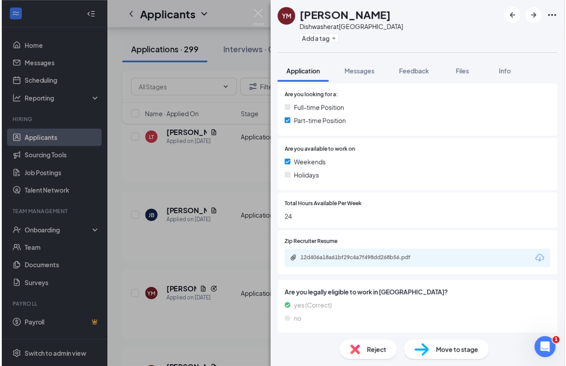
scroll to position [213, 0]
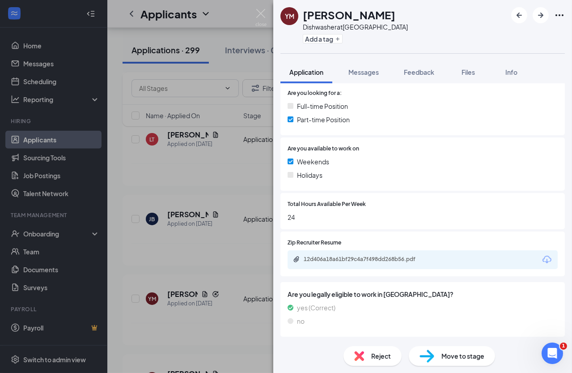
click at [249, 237] on div "YM Yasir Malik Dishwasher at South Edmonton Common Add a tag Application Messag…" at bounding box center [286, 186] width 572 height 373
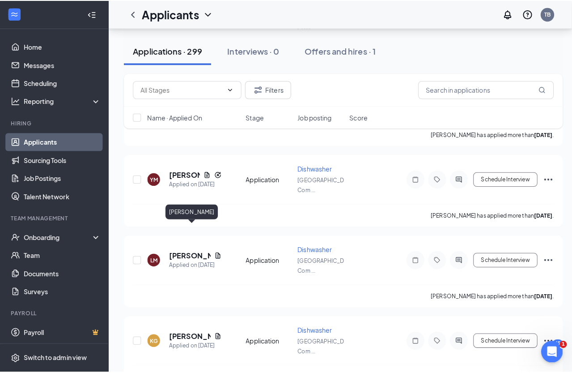
scroll to position [1993, 0]
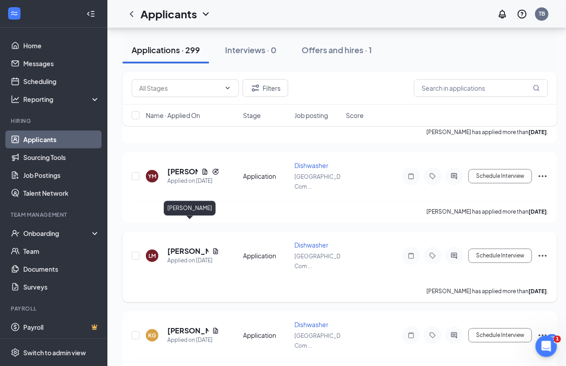
click at [181, 247] on h5 "[PERSON_NAME]" at bounding box center [187, 252] width 41 height 10
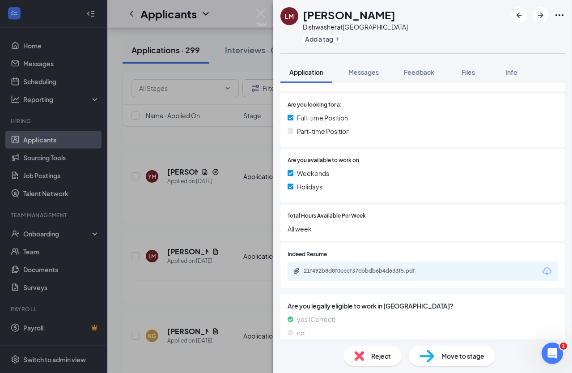
scroll to position [188, 0]
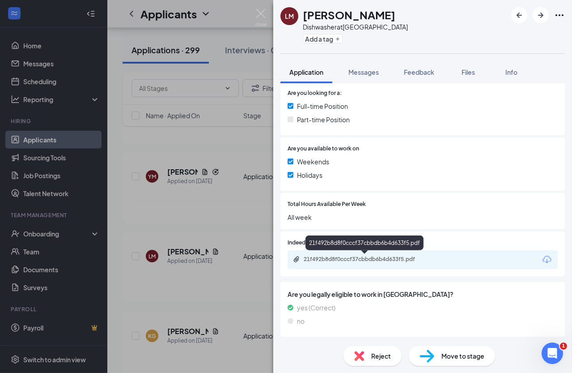
click at [331, 255] on div "21f492b8d8f0cccf37cbbdb6b4d633f5.pdf" at bounding box center [366, 258] width 125 height 7
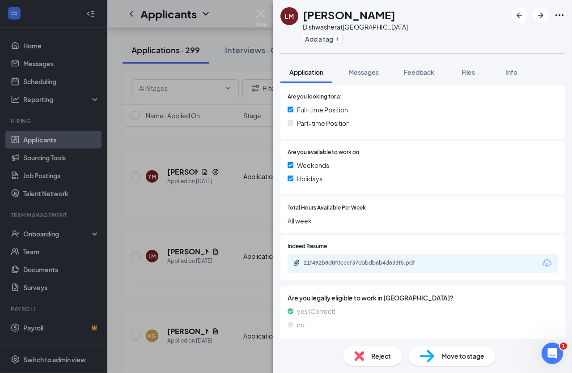
click at [215, 298] on div "LM Liban Mohamed Dishwasher at South Edmonton Common Add a tag Application Mess…" at bounding box center [286, 186] width 572 height 373
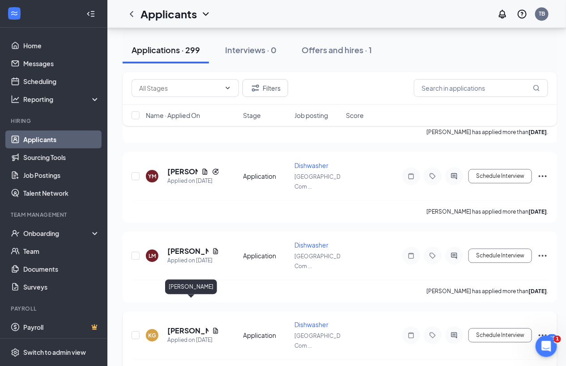
click at [182, 326] on h5 "[PERSON_NAME]" at bounding box center [187, 331] width 41 height 10
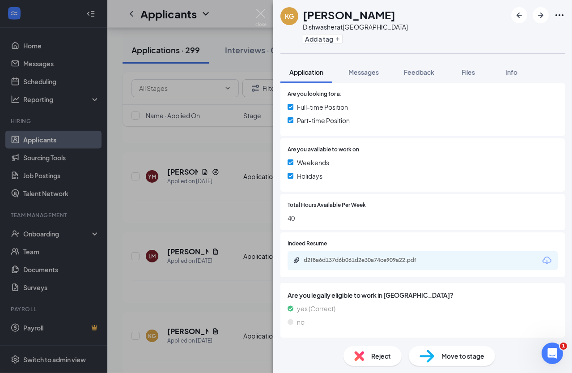
scroll to position [213, 0]
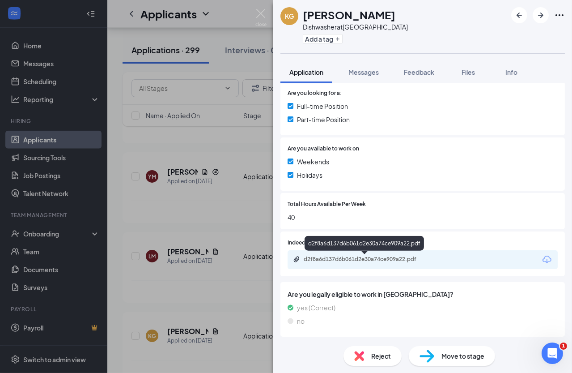
click at [333, 255] on div "d2f8a6d137d6b061d2e30a74ce909a22.pdf" at bounding box center [366, 258] width 125 height 7
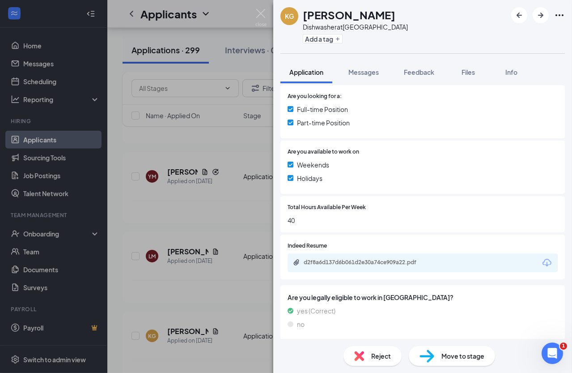
click at [187, 270] on div "KG KIERAN GRANT Dishwasher at South Edmonton Common Add a tag Application Messa…" at bounding box center [286, 186] width 572 height 373
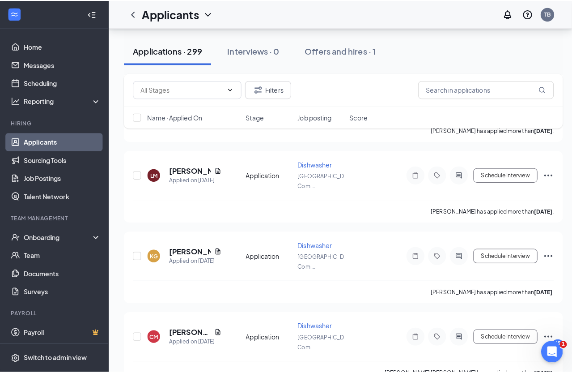
scroll to position [2156, 0]
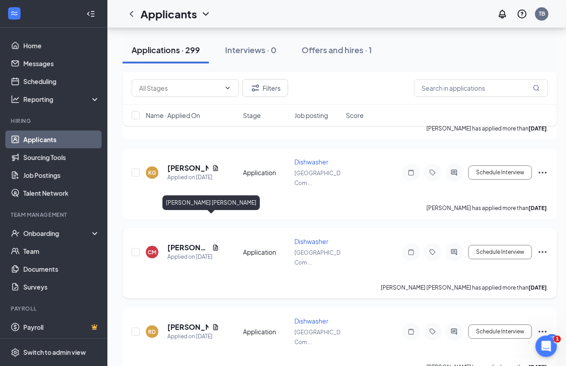
click at [177, 243] on h5 "[PERSON_NAME] [PERSON_NAME]" at bounding box center [187, 248] width 41 height 10
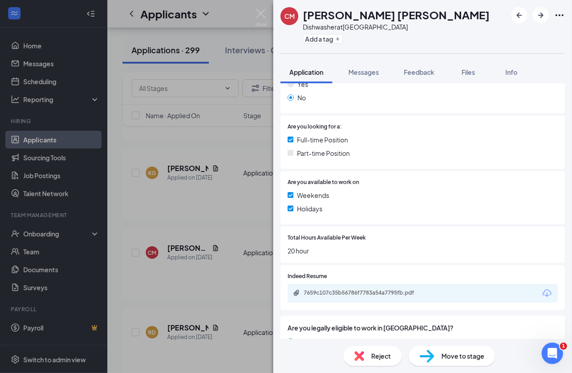
scroll to position [188, 0]
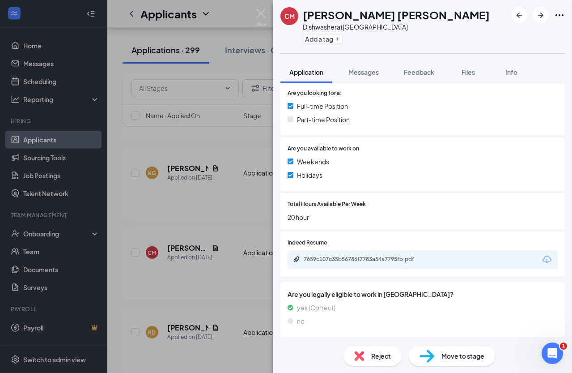
click at [206, 234] on div "CM Cynthia Monique Dishwasher at South Edmonton Common Add a tag Application Me…" at bounding box center [286, 186] width 572 height 373
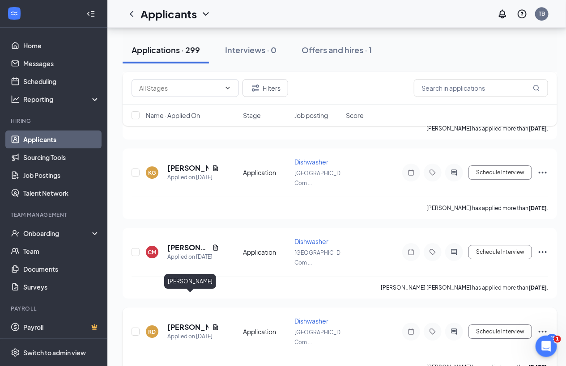
click at [181, 323] on h5 "[PERSON_NAME]" at bounding box center [187, 328] width 41 height 10
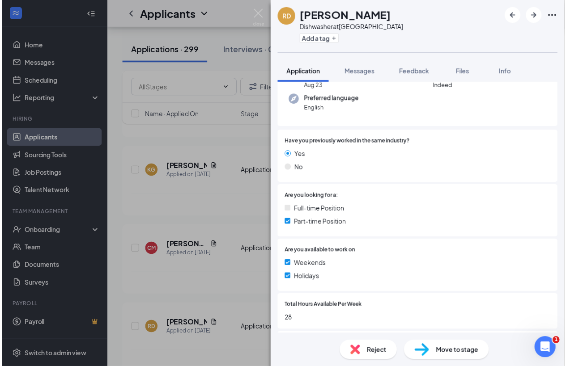
scroll to position [162, 0]
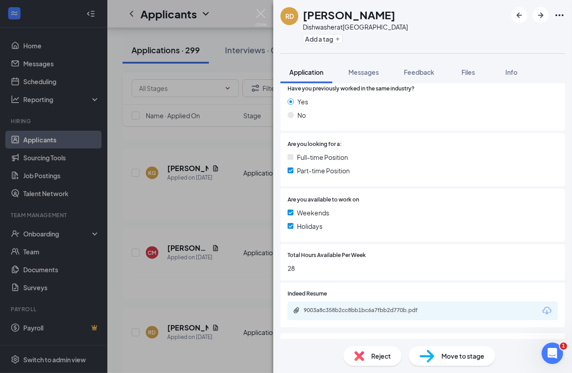
click at [209, 238] on div "RD Robert Dekkers Dishwasher at South Edmonton Common Add a tag Application Mes…" at bounding box center [286, 186] width 572 height 373
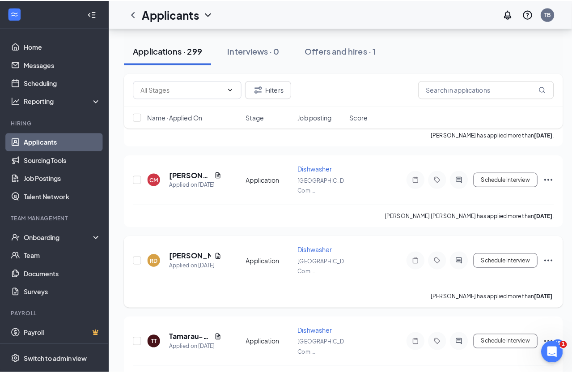
scroll to position [2237, 0]
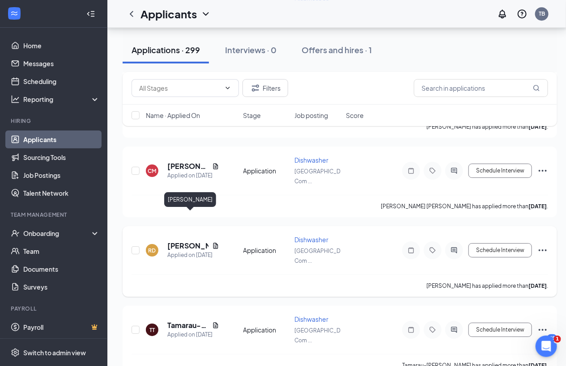
click at [179, 241] on h5 "[PERSON_NAME]" at bounding box center [187, 246] width 41 height 10
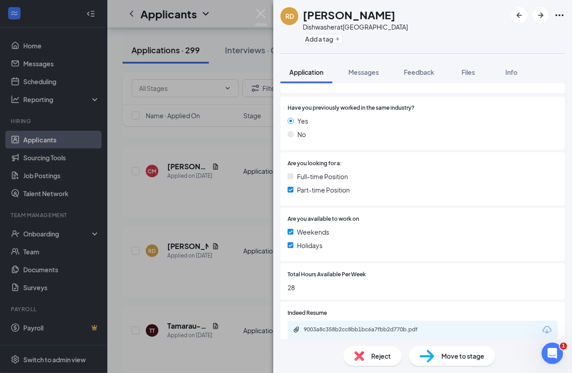
scroll to position [162, 0]
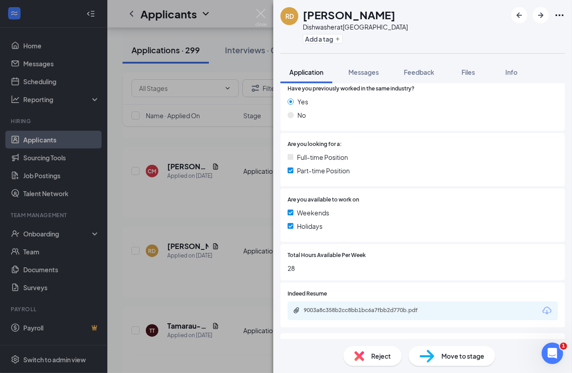
drag, startPoint x: 178, startPoint y: 196, endPoint x: 191, endPoint y: 270, distance: 75.0
click at [178, 196] on div "RD Robert Dekkers Dishwasher at South Edmonton Common Add a tag Application Mes…" at bounding box center [286, 186] width 572 height 373
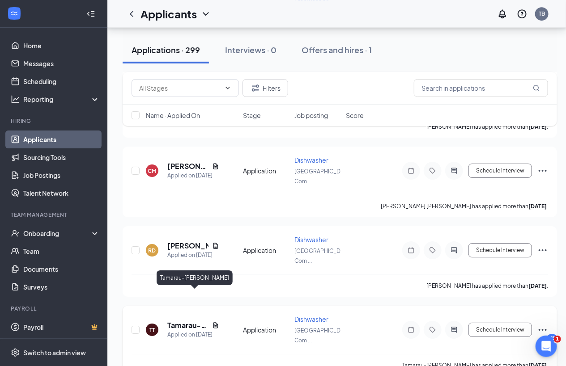
click at [189, 321] on h5 "Tamarau-[PERSON_NAME]" at bounding box center [187, 326] width 41 height 10
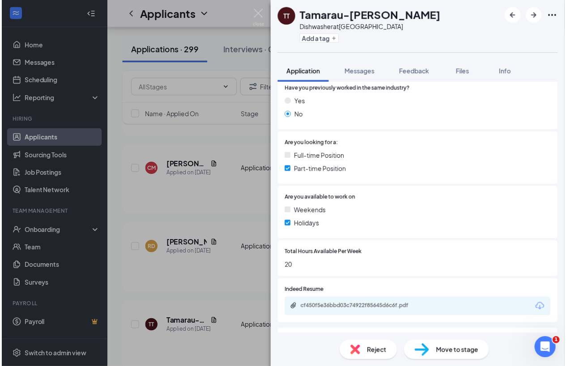
scroll to position [162, 0]
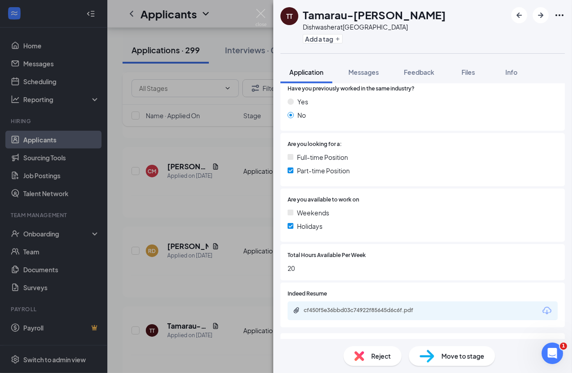
click at [220, 260] on div "TT Tamarau-Ebika Tiemo Dishwasher at South Edmonton Common Add a tag Applicatio…" at bounding box center [286, 186] width 572 height 373
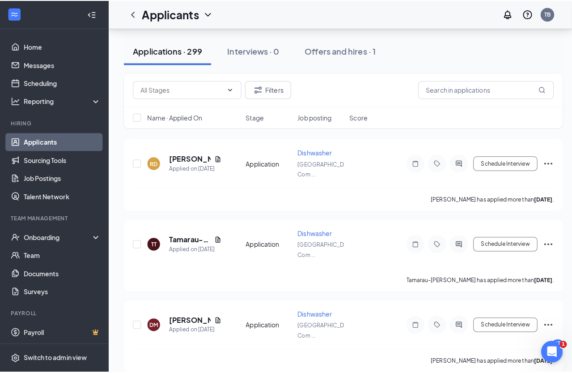
scroll to position [2399, 0]
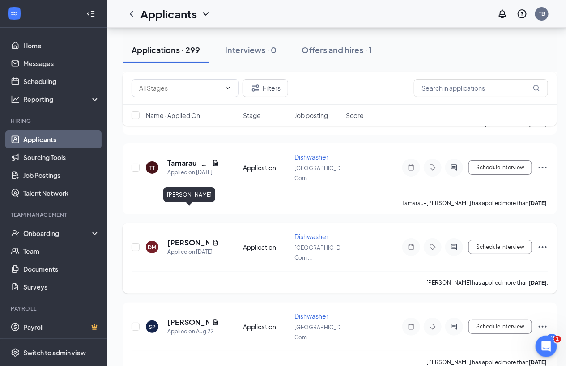
click at [179, 238] on h5 "[PERSON_NAME]" at bounding box center [187, 243] width 41 height 10
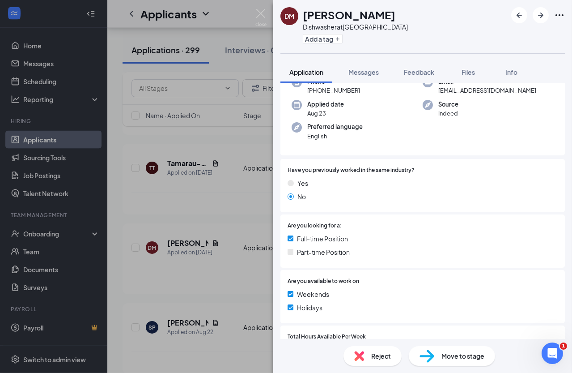
scroll to position [203, 0]
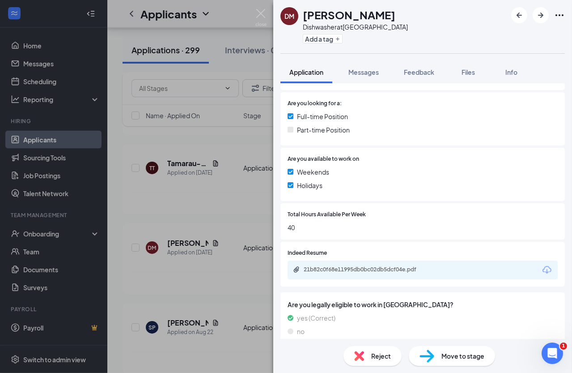
click at [342, 278] on div "21b82c0f68e11995db0bc02db5dcf04e.pdf" at bounding box center [423, 269] width 270 height 19
click at [343, 269] on div "21b82c0f68e11995db0bc02db5dcf04e.pdf" at bounding box center [366, 269] width 125 height 7
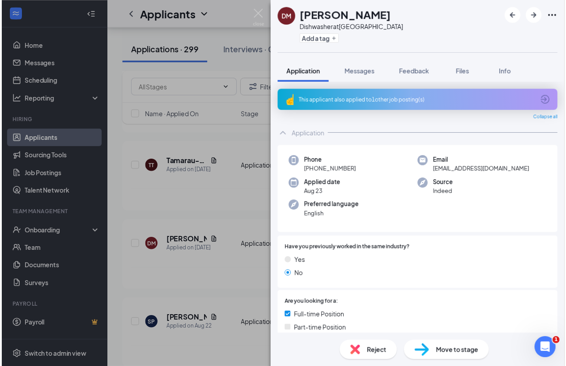
scroll to position [203, 0]
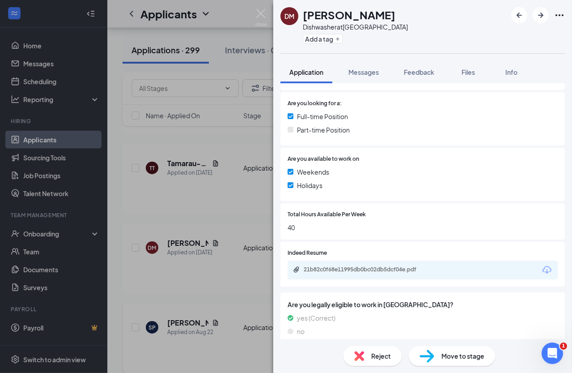
drag, startPoint x: 204, startPoint y: 247, endPoint x: 191, endPoint y: 273, distance: 29.4
click at [204, 246] on div "DM Danielle Mackey Dishwasher at South Edmonton Common Add a tag Application Me…" at bounding box center [286, 186] width 572 height 373
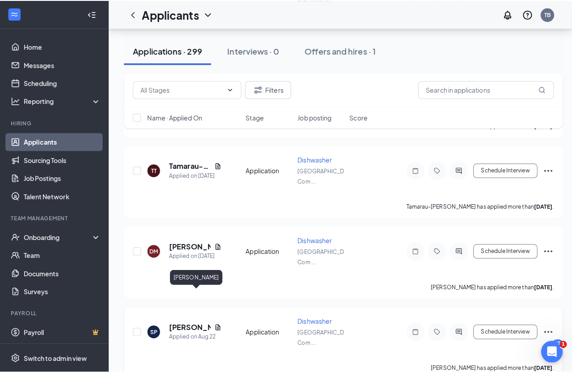
scroll to position [2440, 0]
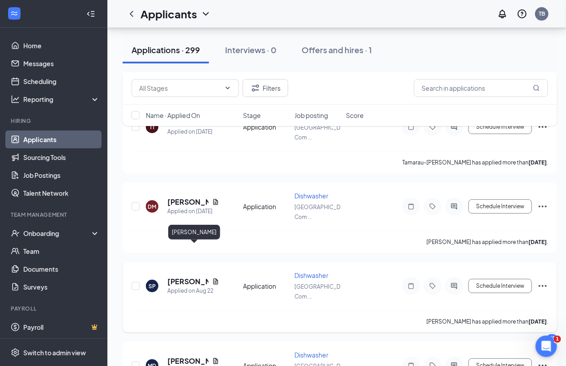
click at [184, 277] on h5 "[PERSON_NAME]" at bounding box center [187, 282] width 41 height 10
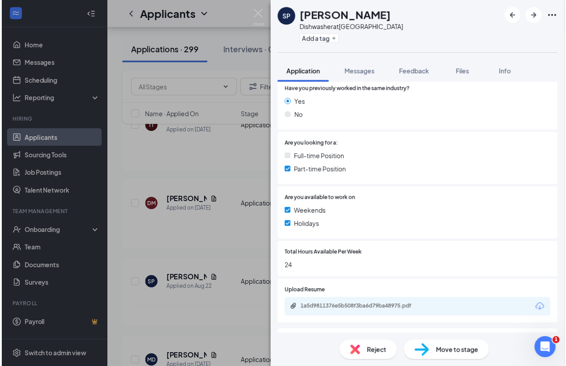
scroll to position [162, 0]
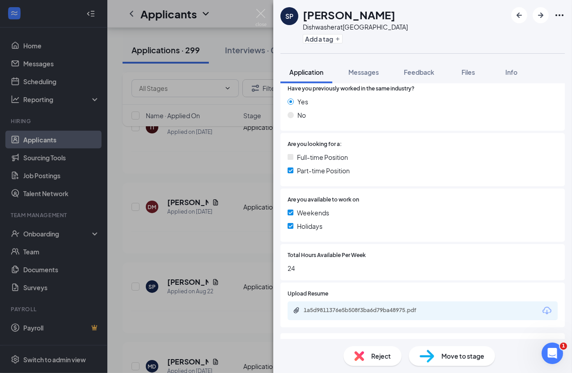
click at [223, 221] on div "SP Sneha Puri Dishwasher at South Edmonton Common Add a tag Application Message…" at bounding box center [286, 186] width 572 height 373
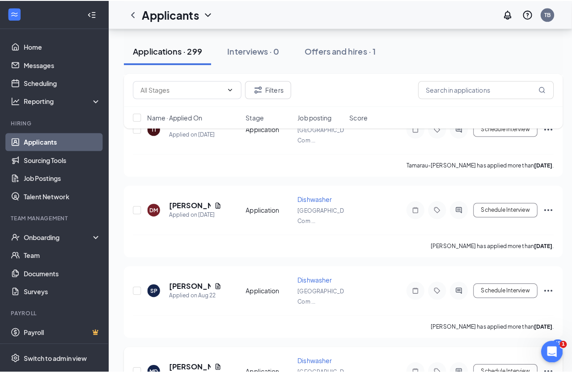
scroll to position [2522, 0]
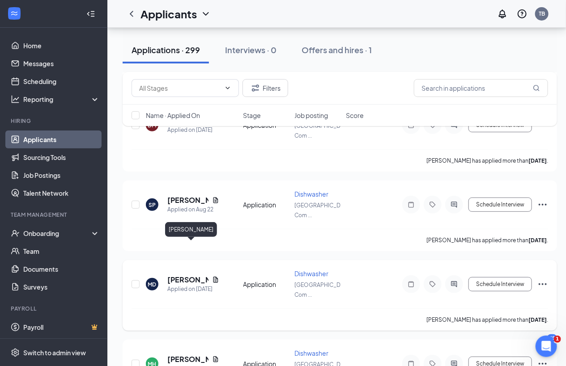
click at [189, 275] on h5 "[PERSON_NAME]" at bounding box center [187, 280] width 41 height 10
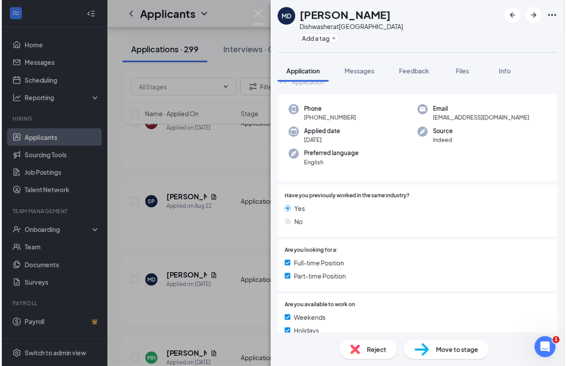
scroll to position [122, 0]
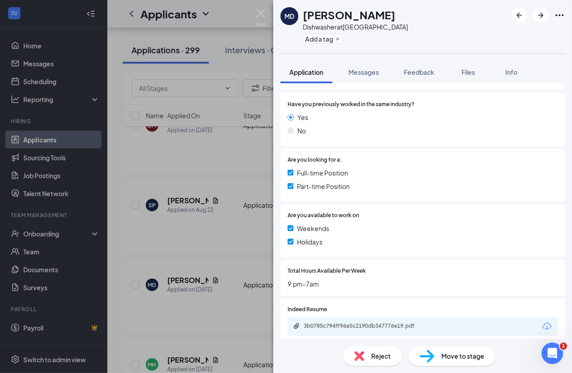
click at [205, 245] on div "MD Mukamyi David Dishwasher at South Edmonton Common Add a tag Application Mess…" at bounding box center [286, 186] width 572 height 373
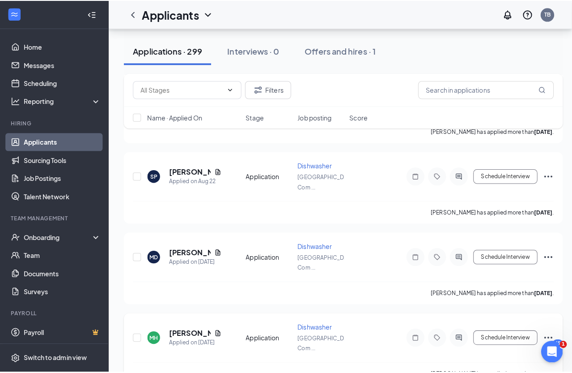
scroll to position [2562, 0]
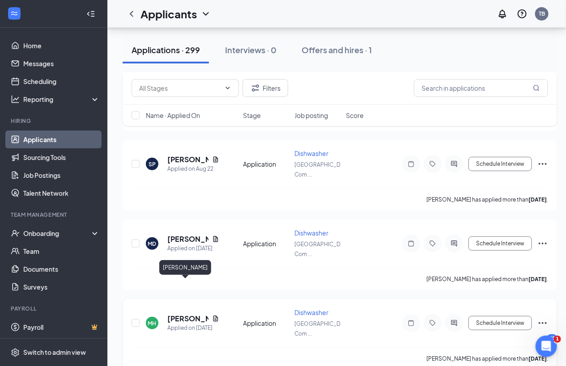
click at [176, 314] on h5 "[PERSON_NAME]" at bounding box center [187, 319] width 41 height 10
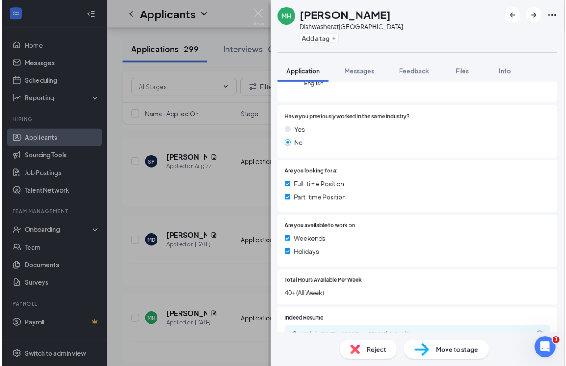
scroll to position [162, 0]
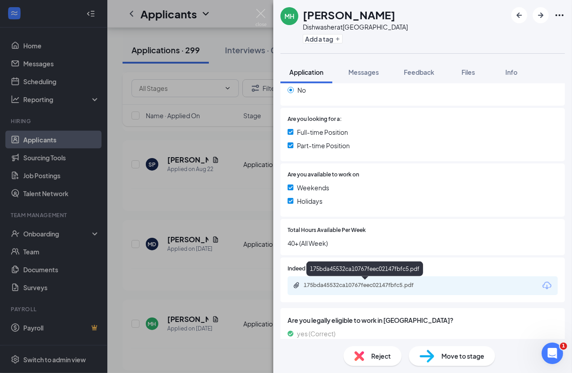
click at [327, 286] on div "175bda45532ca10767feec02147fbfc5.pdf" at bounding box center [366, 284] width 125 height 7
click at [166, 255] on div "MH Muhammad Hamad Dishwasher at South Edmonton Common Add a tag Application Mes…" at bounding box center [286, 186] width 572 height 373
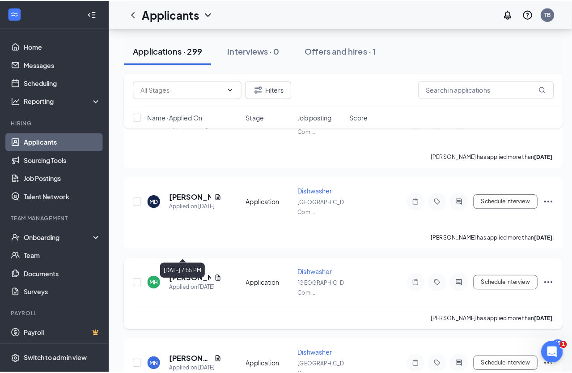
scroll to position [2644, 0]
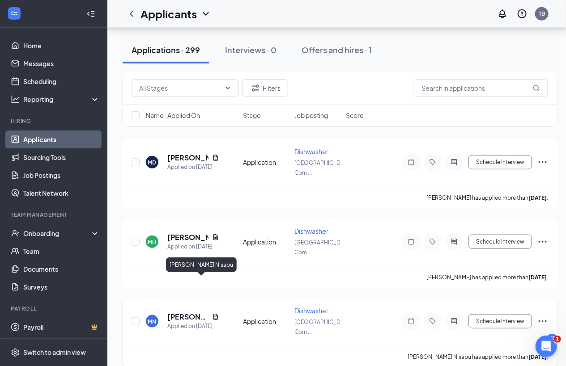
click at [179, 312] on h5 "[PERSON_NAME] N'sapu" at bounding box center [187, 317] width 41 height 10
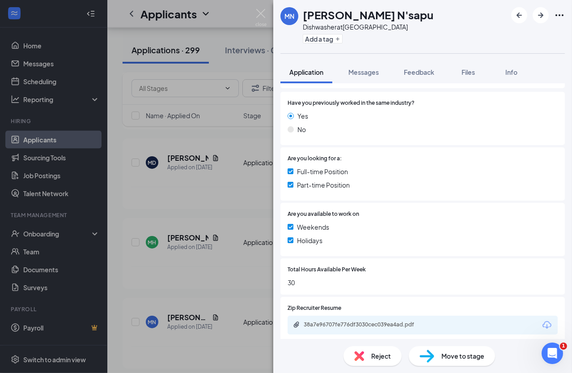
scroll to position [185, 0]
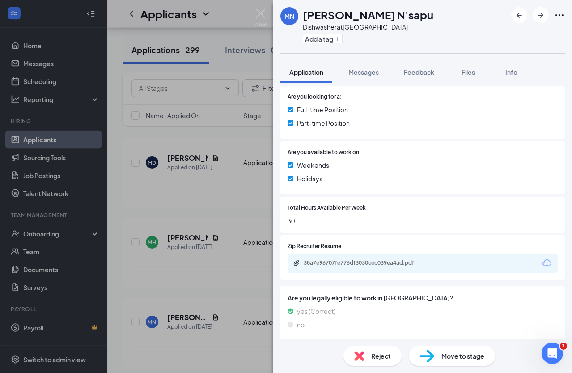
click at [206, 238] on div "MN Miriam N'sapu Dishwasher at South Edmonton Common Add a tag Application Mess…" at bounding box center [286, 186] width 572 height 373
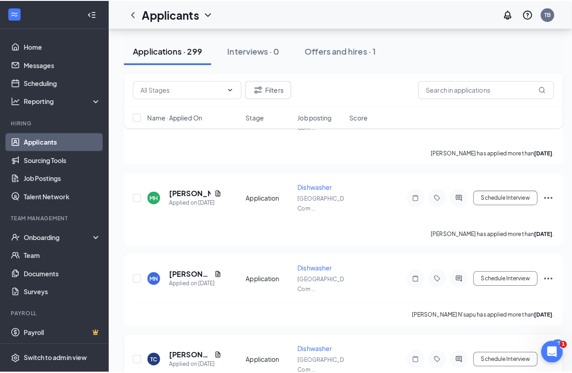
scroll to position [2725, 0]
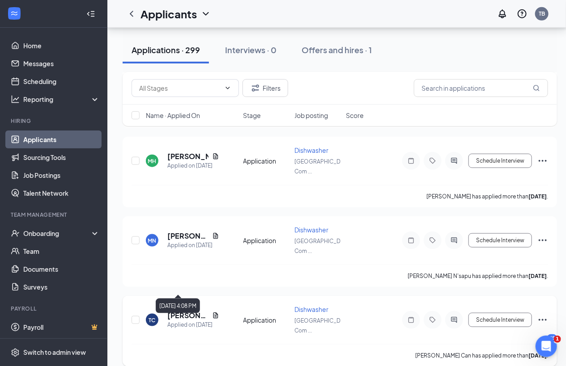
click at [181, 311] on h5 "[PERSON_NAME] Can" at bounding box center [187, 316] width 41 height 10
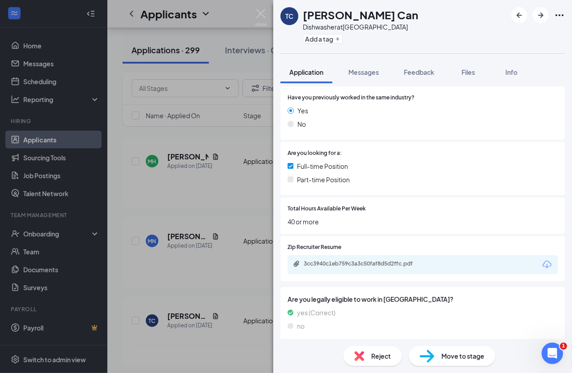
scroll to position [130, 0]
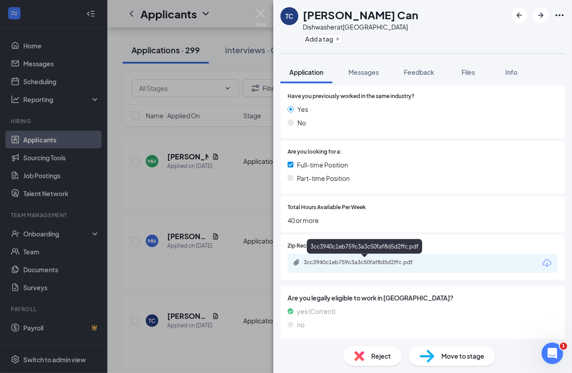
click at [322, 262] on div "3cc3940c1eb759c3a3c50faf8d5d2ffc.pdf" at bounding box center [366, 262] width 125 height 7
click at [180, 279] on div "TC Trung Can Dishwasher at South Edmonton Common Add a tag Application Messages…" at bounding box center [286, 186] width 572 height 373
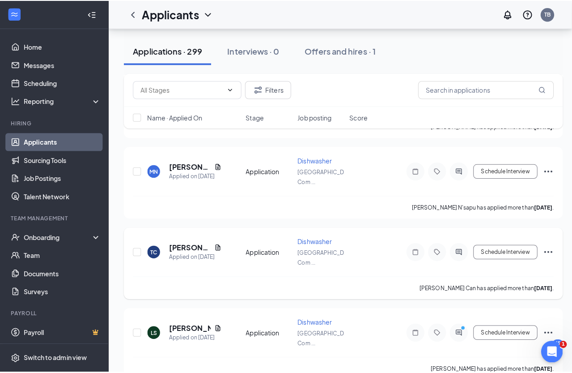
scroll to position [2806, 0]
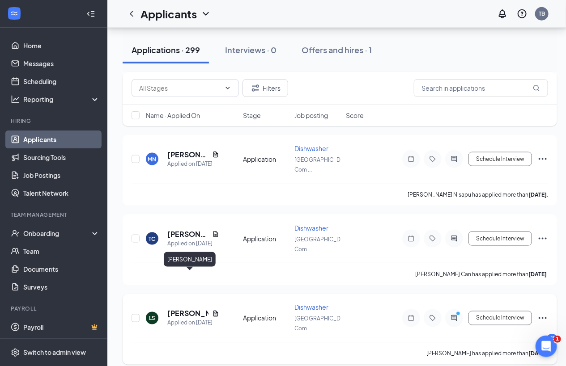
click at [180, 309] on h5 "[PERSON_NAME]" at bounding box center [187, 314] width 41 height 10
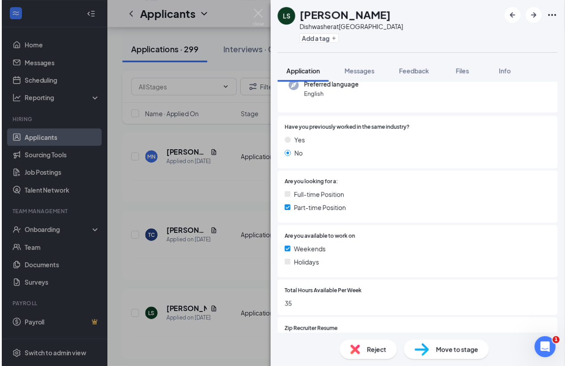
scroll to position [203, 0]
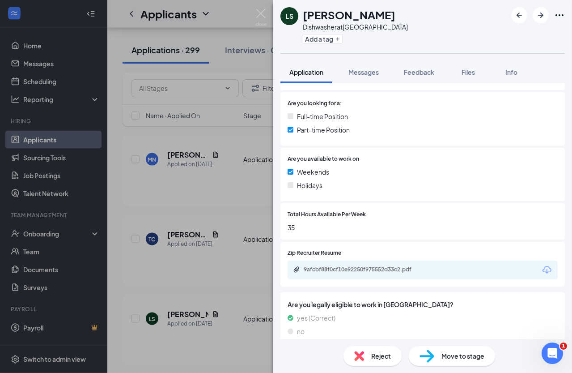
click at [331, 268] on div "9afcbf88f0cf10e92250f975552d33c2.pdf" at bounding box center [366, 269] width 125 height 7
click at [210, 292] on div "LS Loushius Scanie Dishwasher at South Edmonton Common Add a tag Application Me…" at bounding box center [286, 186] width 572 height 373
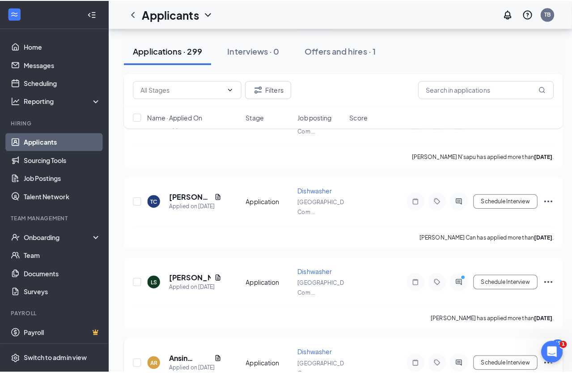
scroll to position [2887, 0]
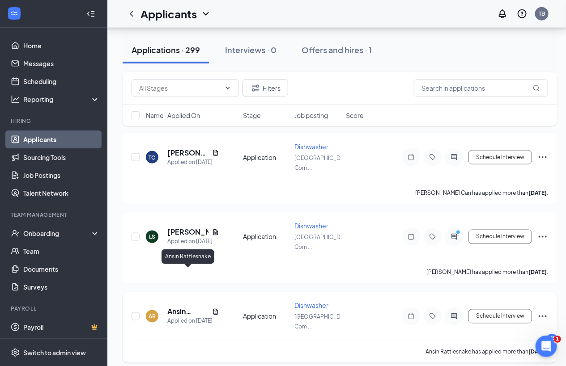
click at [183, 307] on h5 "Ansin Rattlesnake" at bounding box center [187, 312] width 41 height 10
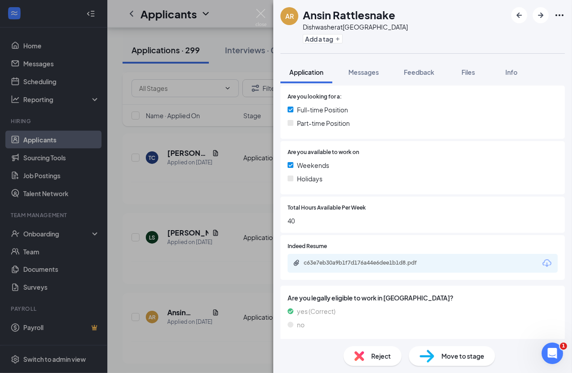
scroll to position [210, 0]
click at [327, 265] on div "c63e7eb30a9b1f7d176a44e6dee1b1d8.pdf" at bounding box center [365, 263] width 145 height 9
click at [187, 261] on div "AR Ansin Rattlesnake Dishwasher at South Edmonton Common Add a tag Application …" at bounding box center [286, 186] width 572 height 373
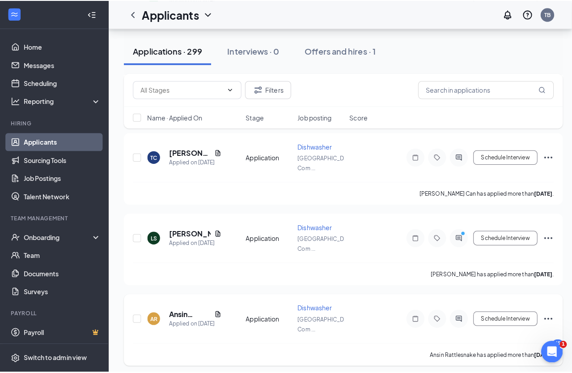
scroll to position [2928, 0]
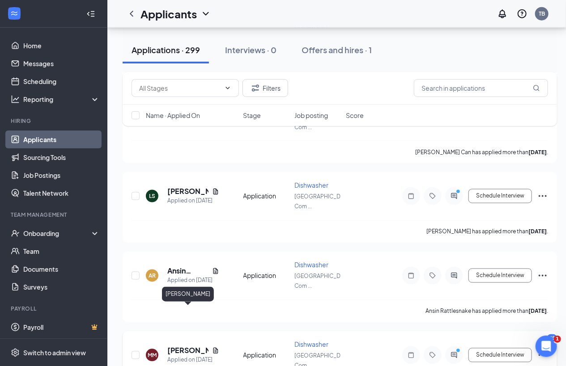
click at [179, 346] on h5 "[PERSON_NAME]" at bounding box center [187, 351] width 41 height 10
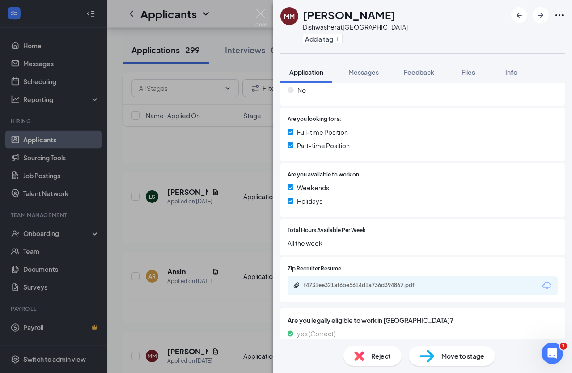
scroll to position [188, 0]
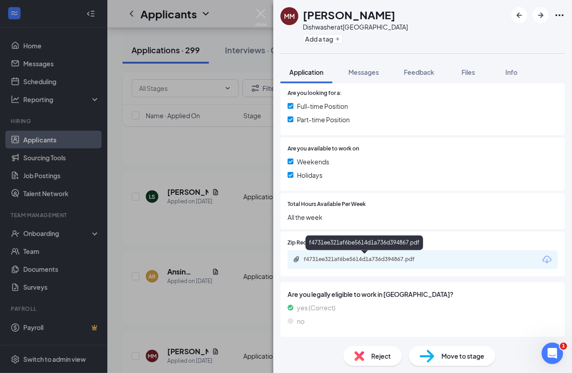
click at [322, 261] on div "f4731ee321af6be5614d1a736d394867.pdf" at bounding box center [366, 258] width 125 height 7
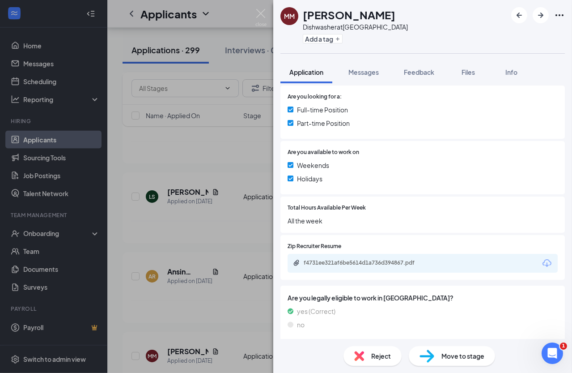
click at [235, 196] on div "MM MISKI MOHAMUD Dishwasher at South Edmonton Common Add a tag Application Mess…" at bounding box center [286, 186] width 572 height 373
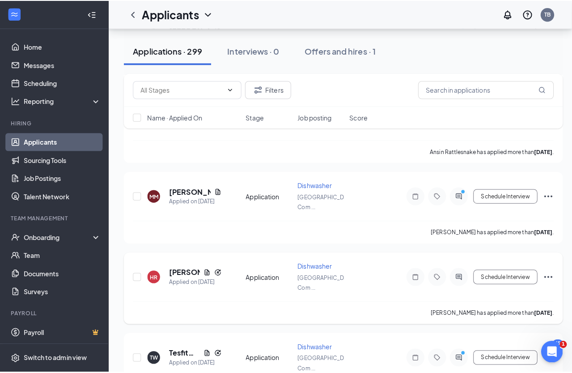
scroll to position [3091, 0]
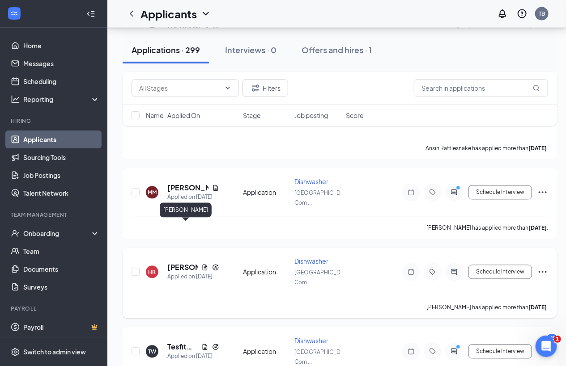
click at [180, 263] on h5 "[PERSON_NAME]" at bounding box center [182, 268] width 30 height 10
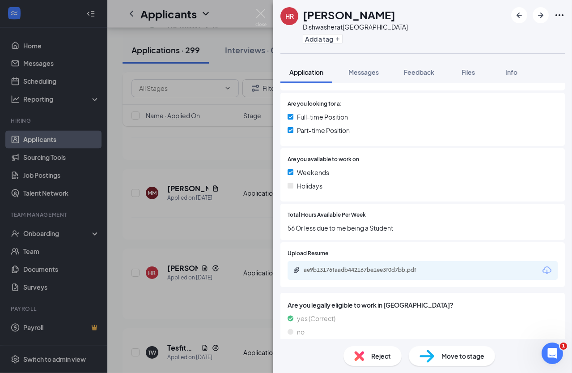
scroll to position [210, 0]
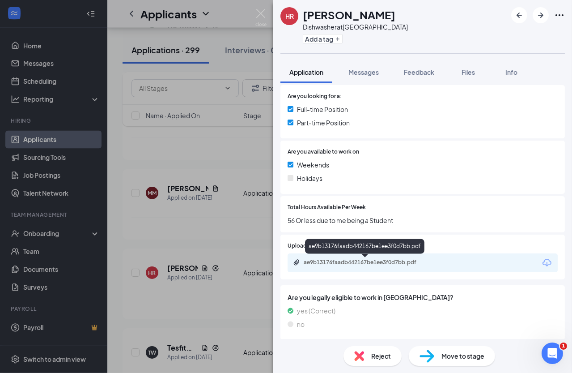
click at [322, 261] on div "ae9b13176faadb442167be1ee3f0d7bb.pdf" at bounding box center [366, 262] width 125 height 7
drag, startPoint x: 178, startPoint y: 255, endPoint x: 176, endPoint y: 268, distance: 13.2
click at [177, 255] on div "HR Hollie Rukavina Dishwasher at South Edmonton Common Add a tag Application Me…" at bounding box center [286, 186] width 572 height 373
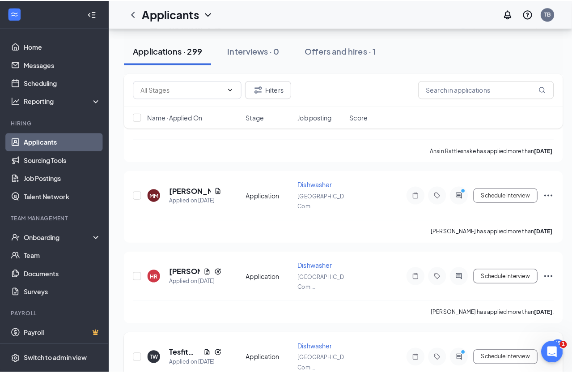
scroll to position [3132, 0]
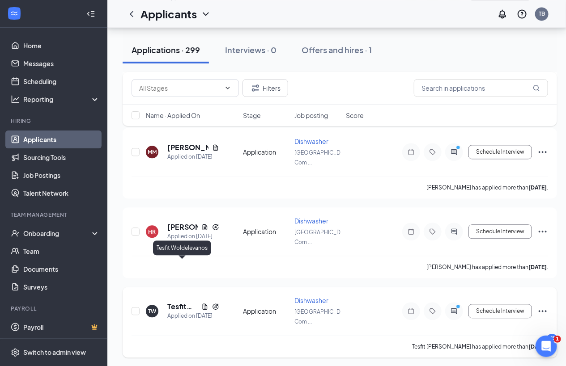
click at [176, 302] on h5 "Tesfit Woldelevanos" at bounding box center [182, 307] width 30 height 10
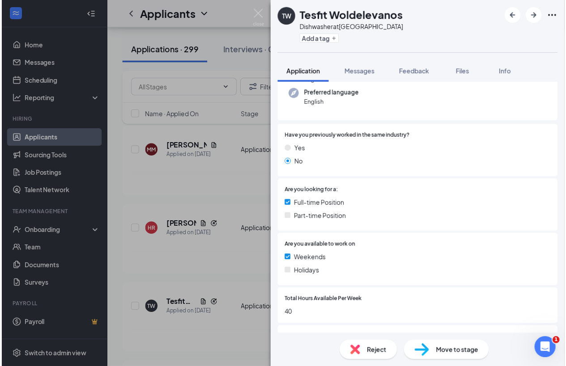
scroll to position [162, 0]
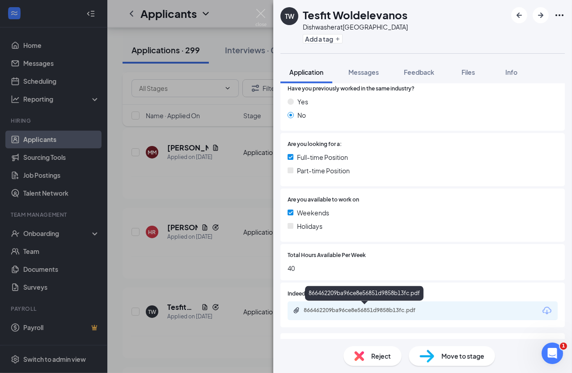
click at [328, 309] on div "866462209ba96ce8e56851d9858b13fc.pdf" at bounding box center [366, 309] width 125 height 7
click at [155, 277] on div "TW Tesfit Woldelevanos Dishwasher at South Edmonton Common Add a tag Applicatio…" at bounding box center [286, 186] width 572 height 373
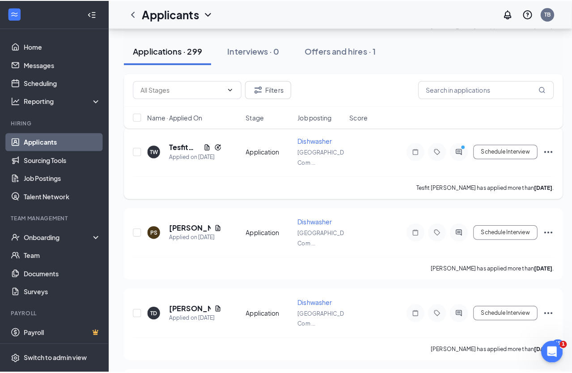
scroll to position [3294, 0]
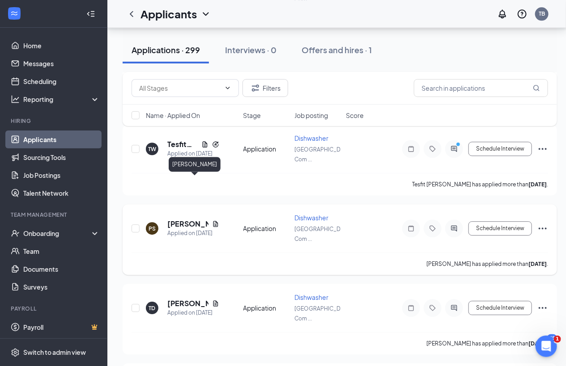
click at [171, 219] on h5 "[PERSON_NAME]" at bounding box center [187, 224] width 41 height 10
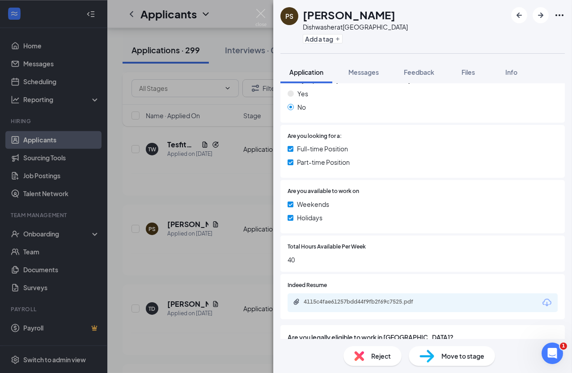
scroll to position [188, 0]
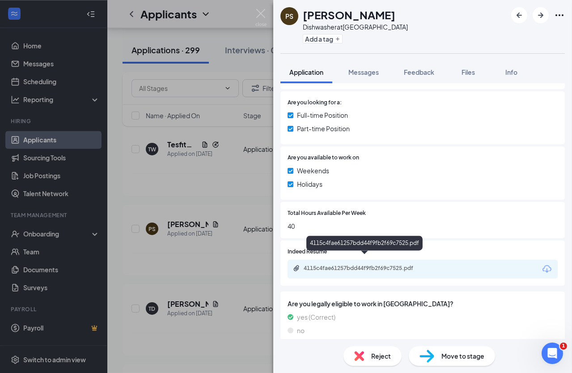
click at [350, 264] on div "4115c4fae61257bdd44f9fb2f69c7525.pdf" at bounding box center [366, 267] width 125 height 7
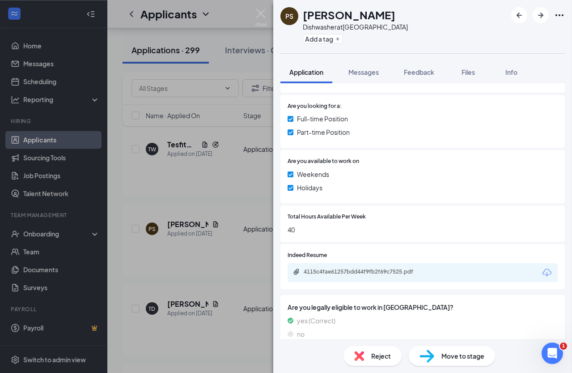
scroll to position [3294, 0]
drag, startPoint x: 197, startPoint y: 221, endPoint x: 176, endPoint y: 248, distance: 34.5
click at [197, 220] on div "PS [PERSON_NAME] at [GEOGRAPHIC_DATA] Add a tag Application Messages Feedback F…" at bounding box center [286, 186] width 572 height 373
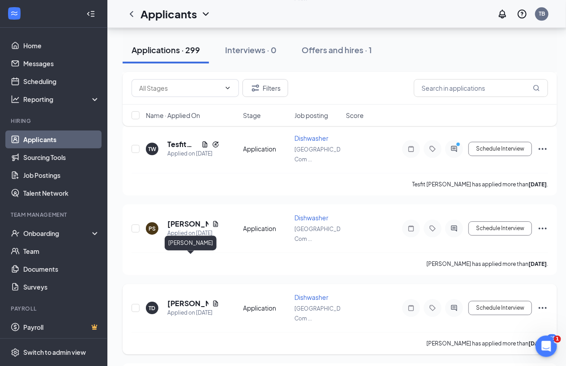
click at [170, 299] on h5 "[PERSON_NAME]" at bounding box center [187, 304] width 41 height 10
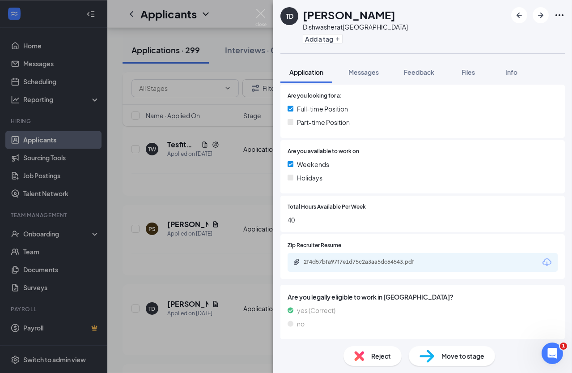
scroll to position [213, 0]
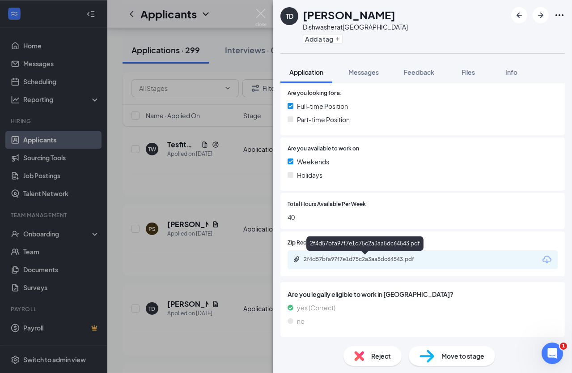
click at [332, 260] on div "2f4d57bfa97f7e1d75c2a3aa5dc64543.pdf" at bounding box center [366, 258] width 125 height 7
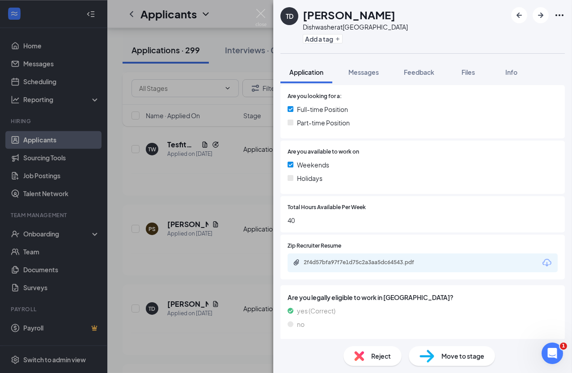
click at [186, 272] on div "TD [PERSON_NAME] Dishwasher at [GEOGRAPHIC_DATA] Add a tag Application Messages…" at bounding box center [286, 186] width 572 height 373
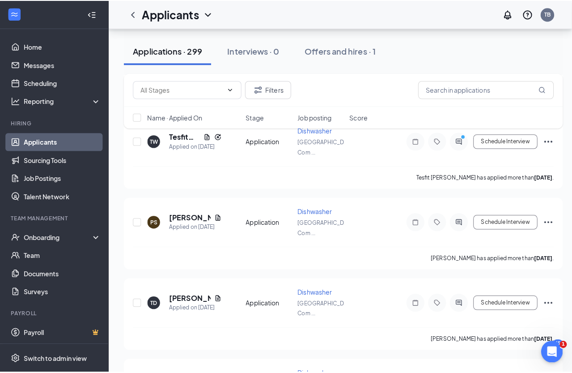
scroll to position [3335, 0]
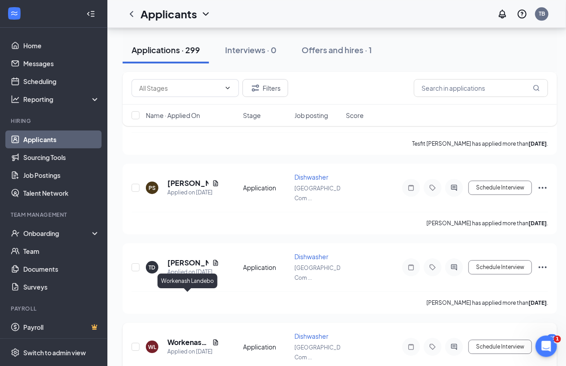
click at [189, 338] on h5 "Workenash Landebo" at bounding box center [187, 343] width 41 height 10
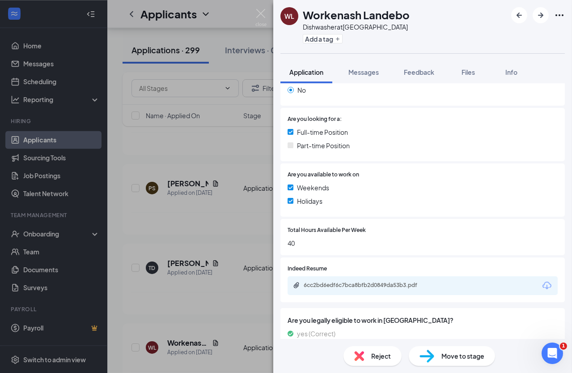
scroll to position [188, 0]
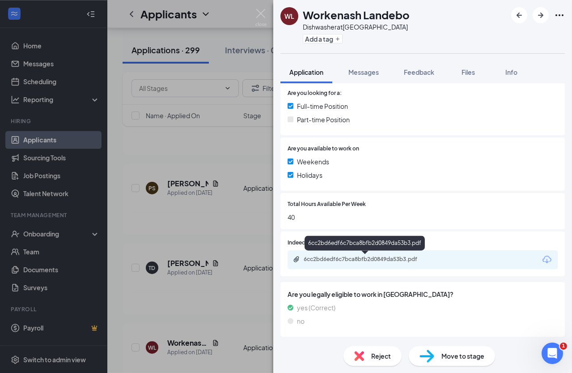
click at [375, 256] on div "6cc2bd6edf6c7bca8bfb2d0849da53b3.pdf" at bounding box center [366, 258] width 125 height 7
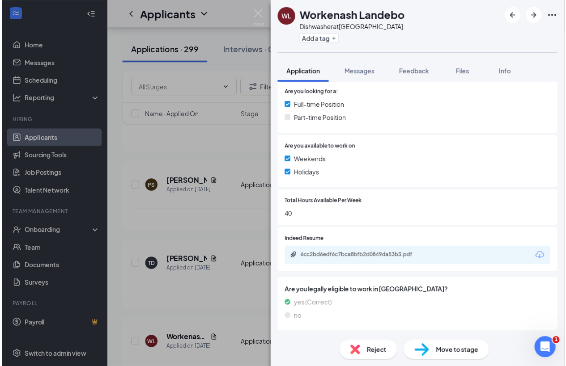
scroll to position [185, 0]
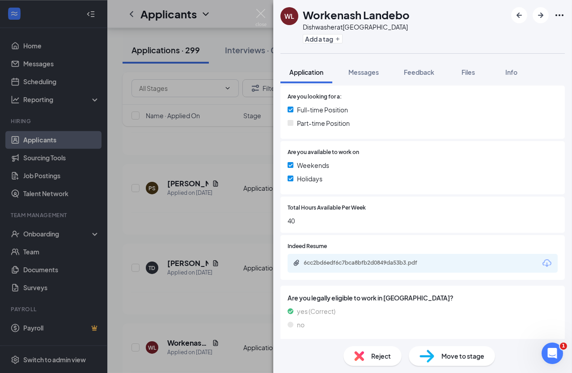
click at [210, 226] on div "WL Workenash Landebo Dishwasher at [GEOGRAPHIC_DATA] Add a tag Application Mess…" at bounding box center [286, 186] width 572 height 373
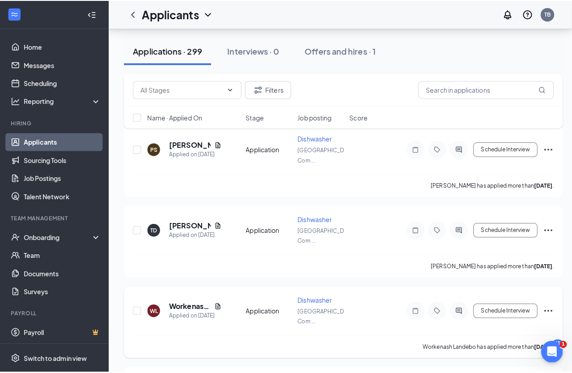
scroll to position [3457, 0]
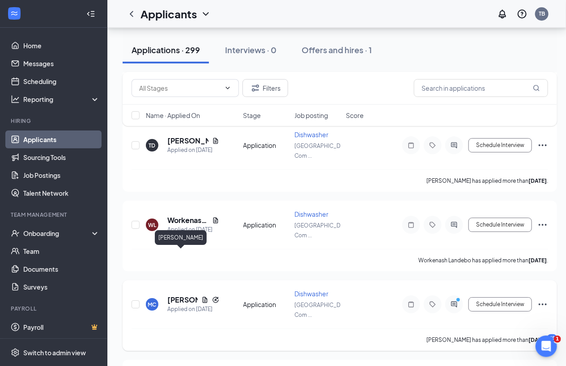
click at [176, 295] on h5 "[PERSON_NAME]" at bounding box center [182, 300] width 30 height 10
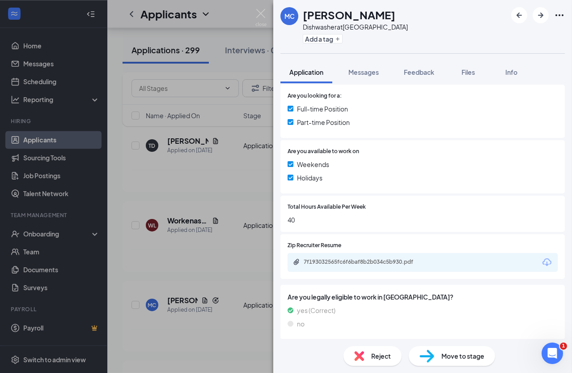
scroll to position [213, 0]
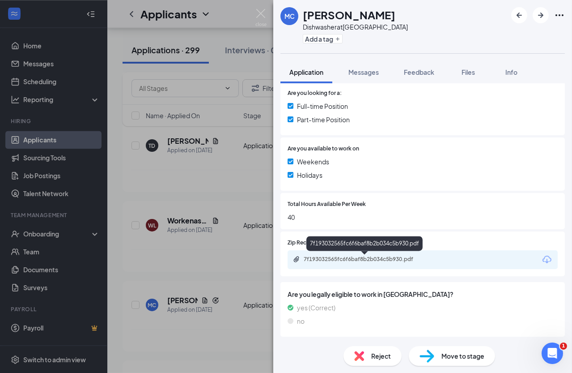
click at [354, 260] on div "7f193032565fc6f6baf8b2b034c5b930.pdf" at bounding box center [366, 258] width 125 height 7
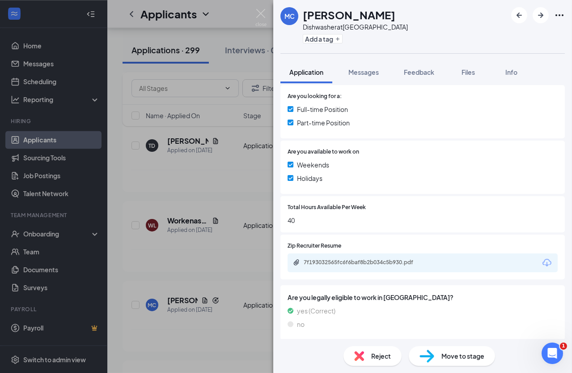
click at [195, 208] on div "MC [PERSON_NAME] Dishwasher at [GEOGRAPHIC_DATA] Add a tag Application Messages…" at bounding box center [286, 186] width 572 height 373
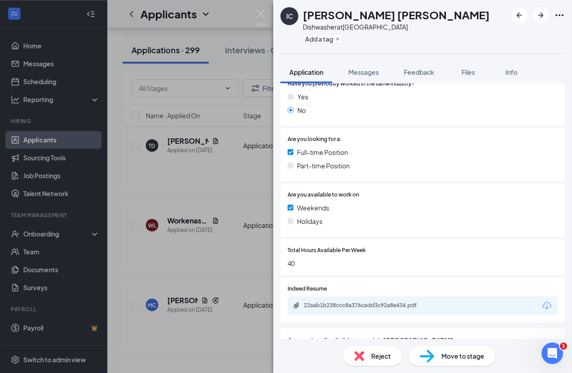
scroll to position [188, 0]
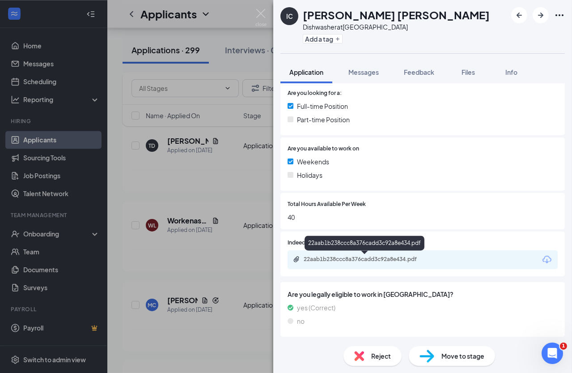
click at [344, 256] on div "22aab1b238ccc8a376cadd3c92a8e434.pdf" at bounding box center [366, 258] width 125 height 7
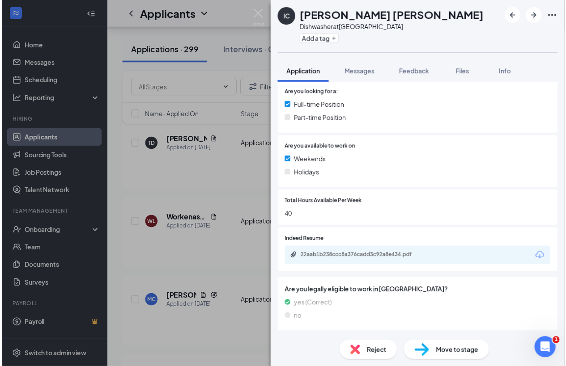
scroll to position [185, 0]
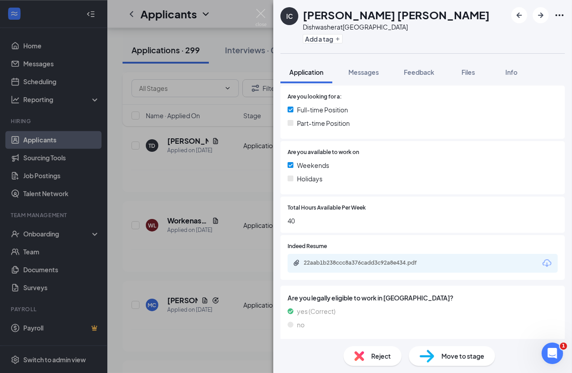
click at [199, 222] on div "IC [PERSON_NAME] [PERSON_NAME] Dishwasher at [GEOGRAPHIC_DATA] Add a tag Applic…" at bounding box center [286, 186] width 572 height 373
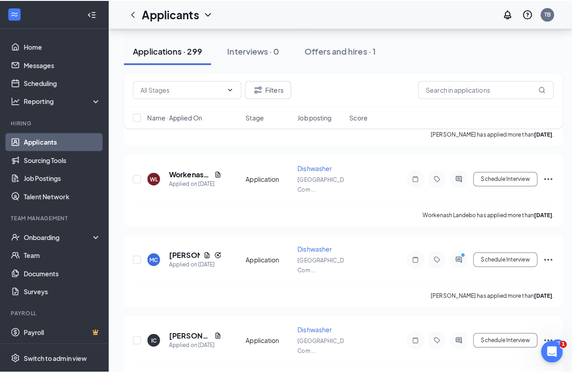
scroll to position [3579, 0]
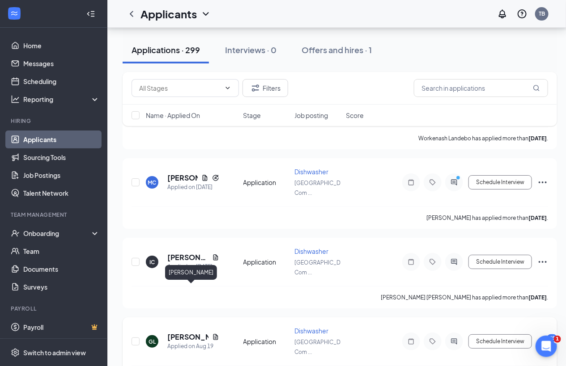
click at [179, 332] on h5 "[PERSON_NAME]" at bounding box center [187, 337] width 41 height 10
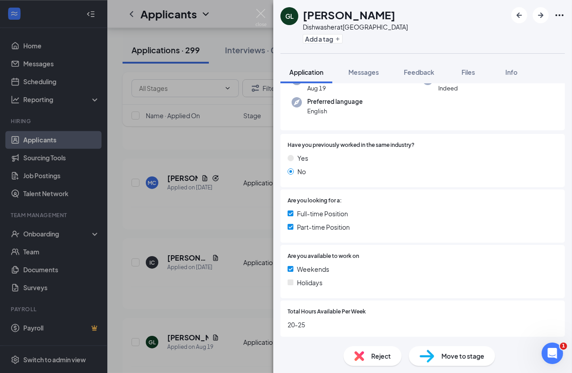
scroll to position [188, 0]
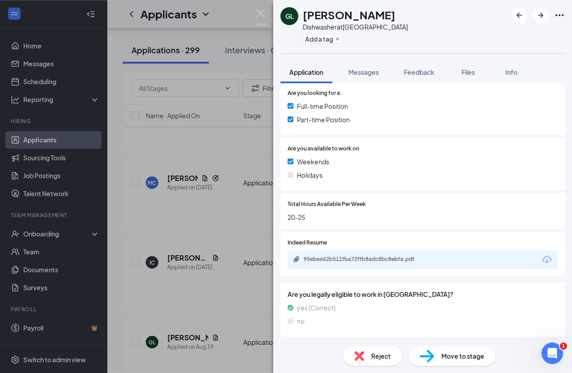
click at [233, 230] on div "GL [PERSON_NAME] at [GEOGRAPHIC_DATA] Add a tag Application Messages Feedback F…" at bounding box center [286, 186] width 572 height 373
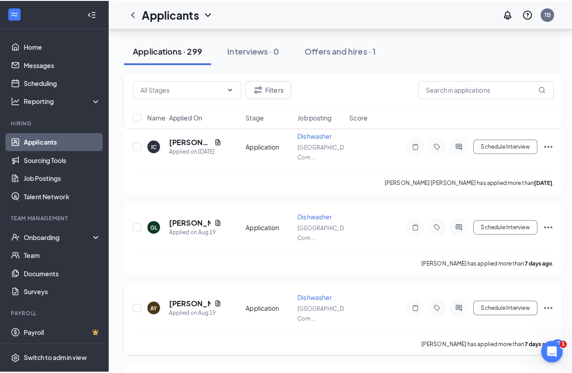
scroll to position [3701, 0]
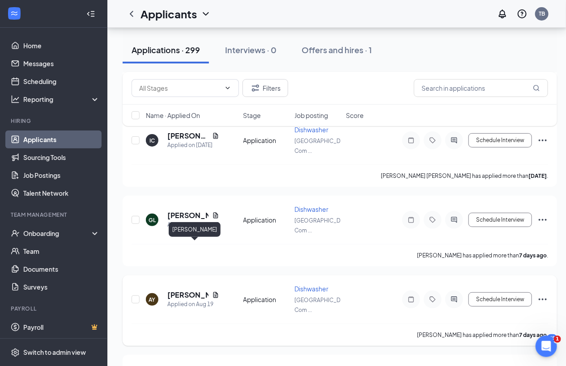
click at [176, 290] on h5 "[PERSON_NAME]" at bounding box center [187, 295] width 41 height 10
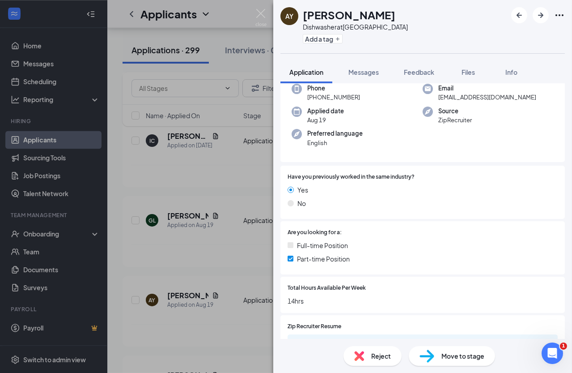
scroll to position [122, 0]
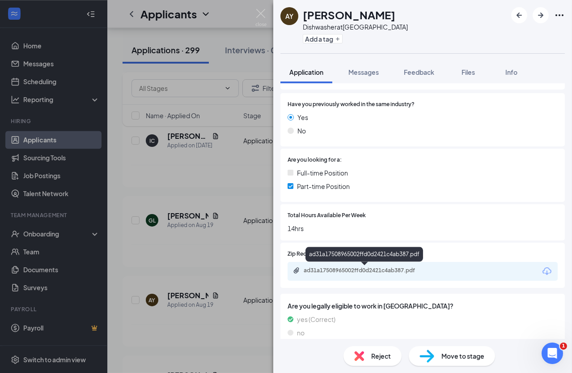
click at [239, 273] on div "AY [PERSON_NAME] Dishwasher at [GEOGRAPHIC_DATA] Add a tag Application Messages…" at bounding box center [286, 186] width 572 height 373
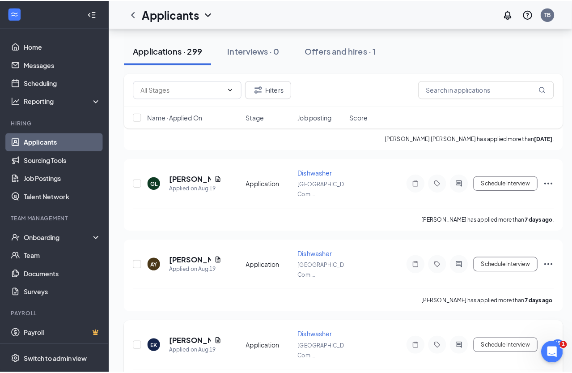
scroll to position [3742, 0]
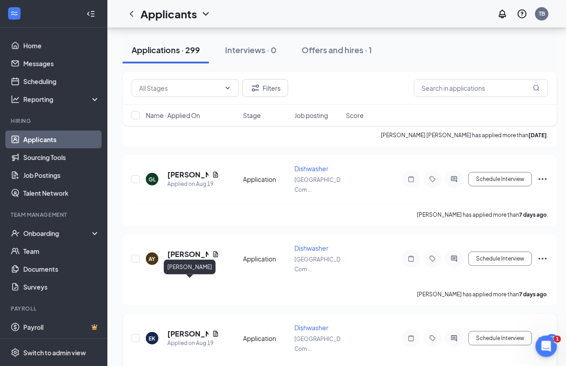
click at [185, 329] on h5 "[PERSON_NAME]" at bounding box center [187, 334] width 41 height 10
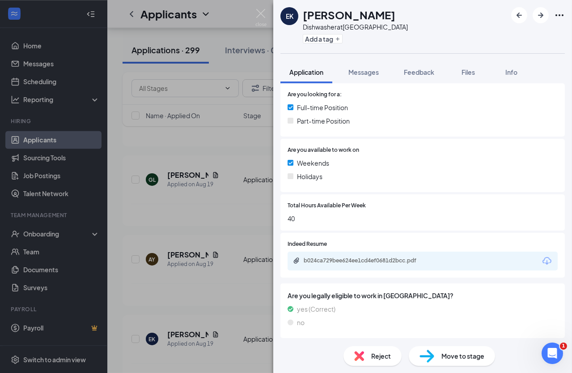
scroll to position [188, 0]
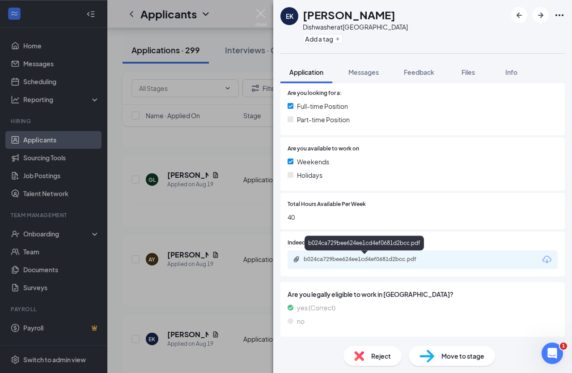
click at [363, 263] on div "b024ca729bee624ee1cd4ef0681d2bcc.pdf" at bounding box center [365, 259] width 145 height 9
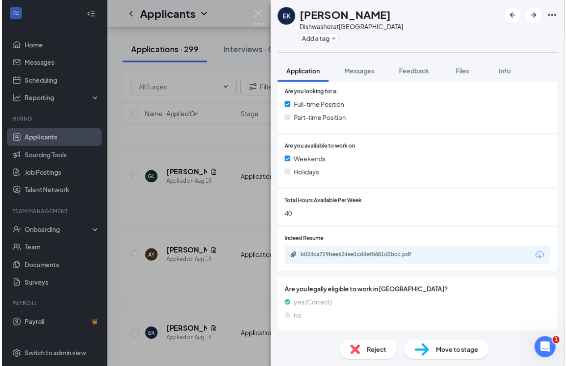
scroll to position [185, 0]
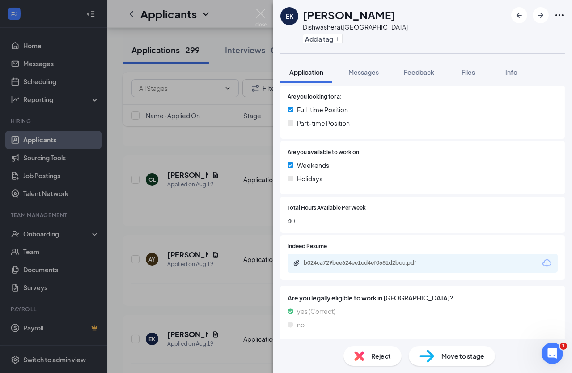
click at [197, 222] on div "[PERSON_NAME] Dishwasher at [GEOGRAPHIC_DATA] Add a tag Application Messages Fe…" at bounding box center [286, 186] width 572 height 373
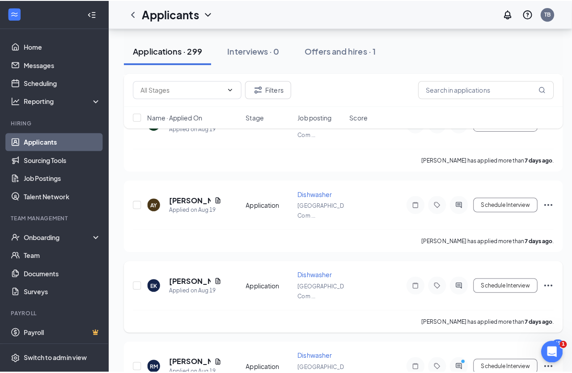
scroll to position [3799, 0]
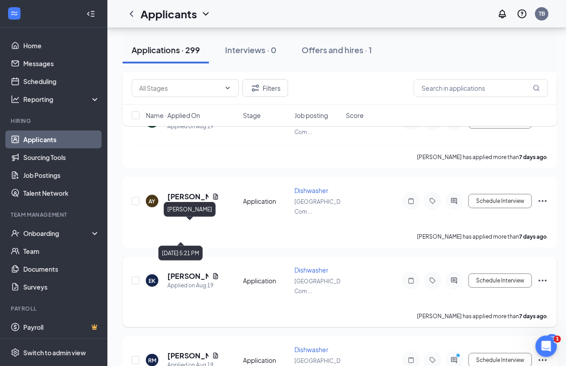
click at [180, 272] on h5 "[PERSON_NAME]" at bounding box center [187, 277] width 41 height 10
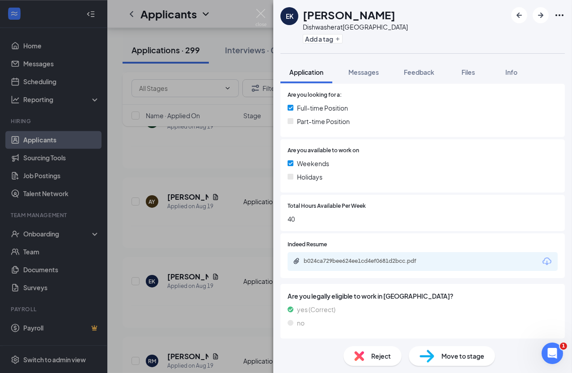
scroll to position [188, 0]
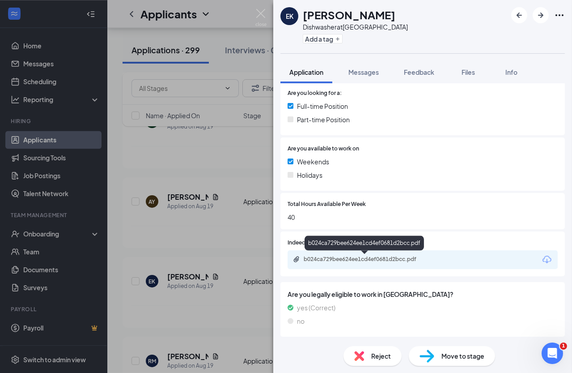
click at [334, 261] on div "b024ca729bee624ee1cd4ef0681d2bcc.pdf" at bounding box center [366, 258] width 125 height 7
click at [194, 261] on div "[PERSON_NAME] Dishwasher at [GEOGRAPHIC_DATA] Add a tag Application Messages Fe…" at bounding box center [286, 186] width 572 height 373
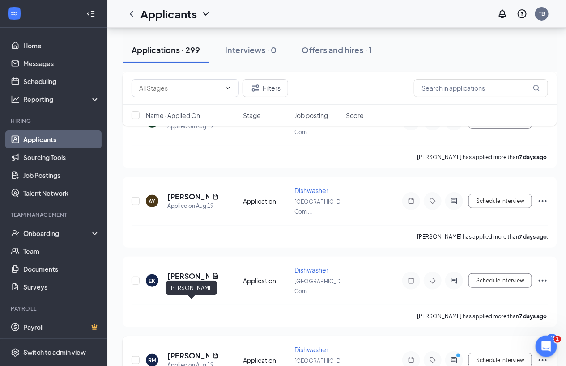
click at [177, 351] on h5 "[PERSON_NAME]" at bounding box center [187, 356] width 41 height 10
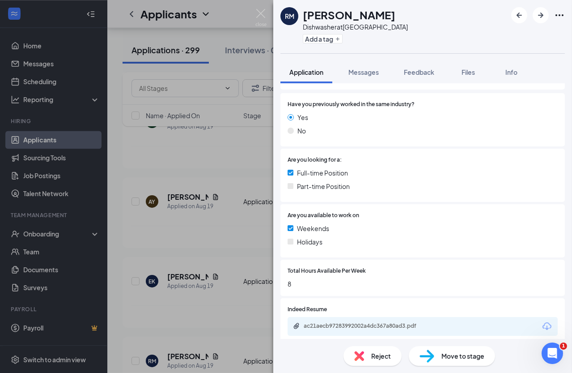
scroll to position [188, 0]
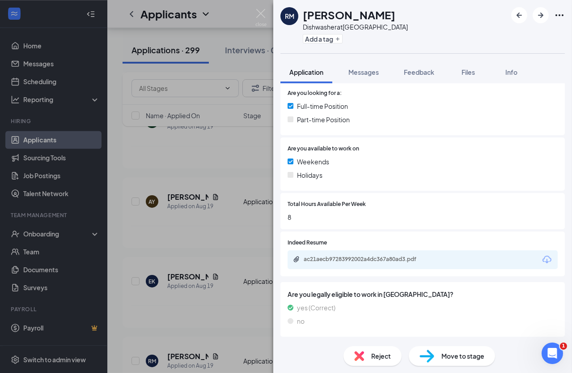
click at [215, 258] on div "[PERSON_NAME] Dishwasher at [GEOGRAPHIC_DATA] Add a tag Application Messages Fe…" at bounding box center [286, 186] width 572 height 373
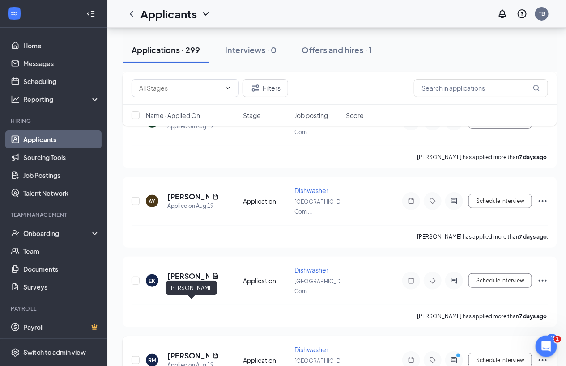
click at [179, 351] on h5 "[PERSON_NAME]" at bounding box center [187, 356] width 41 height 10
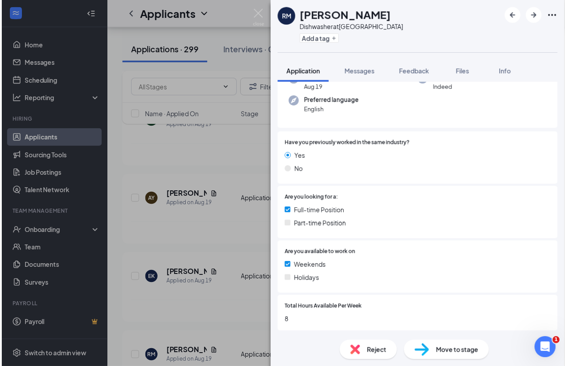
scroll to position [162, 0]
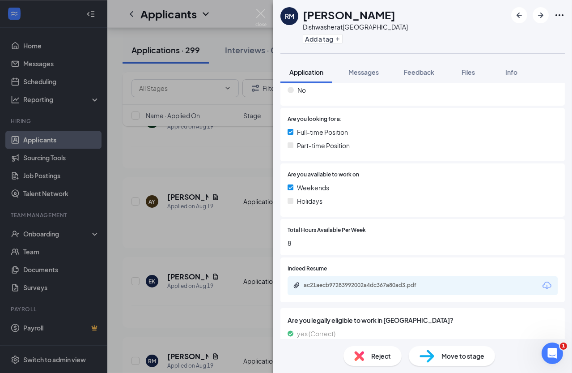
click at [183, 251] on div "[PERSON_NAME] Dishwasher at [GEOGRAPHIC_DATA] Add a tag Application Messages Fe…" at bounding box center [286, 186] width 572 height 373
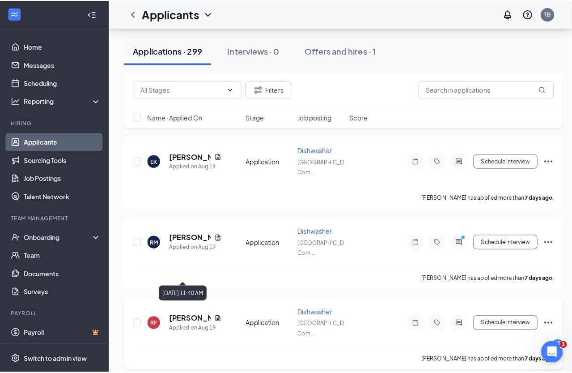
scroll to position [3962, 0]
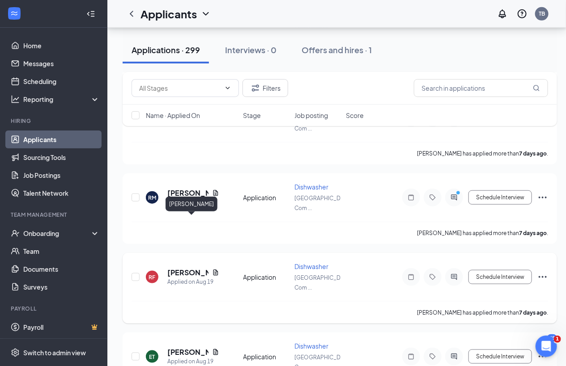
click at [179, 268] on h5 "[PERSON_NAME]" at bounding box center [187, 273] width 41 height 10
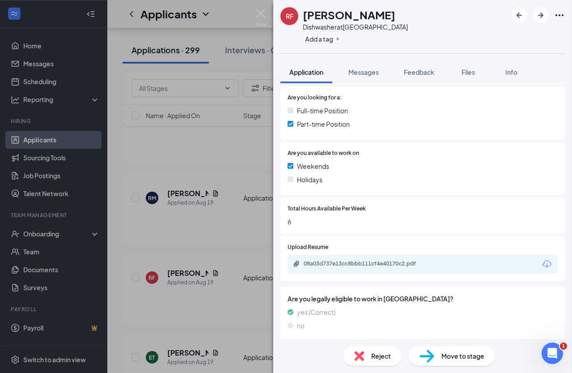
scroll to position [210, 0]
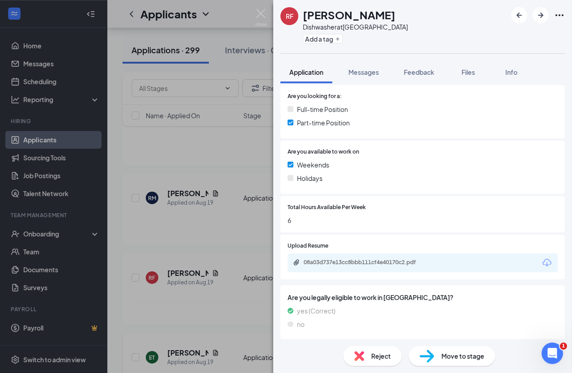
drag, startPoint x: 147, startPoint y: 272, endPoint x: 171, endPoint y: 298, distance: 35.8
click at [147, 272] on div "RF [PERSON_NAME] Dishwasher at [GEOGRAPHIC_DATA] Add a tag Application Messages…" at bounding box center [286, 186] width 572 height 373
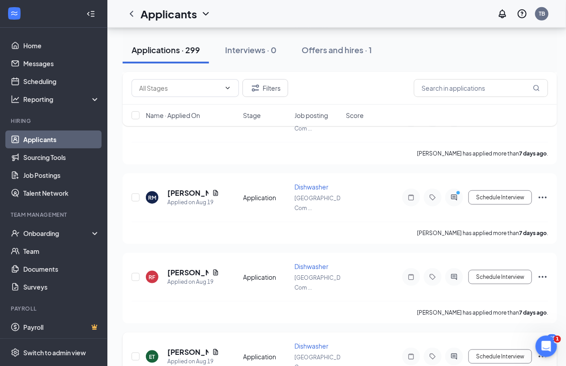
click at [179, 342] on div "ET [PERSON_NAME] Applied on [DATE] Application Dishwasher [GEOGRAPHIC_DATA] Com…" at bounding box center [340, 361] width 417 height 39
click at [179, 348] on h5 "[PERSON_NAME]" at bounding box center [187, 353] width 41 height 10
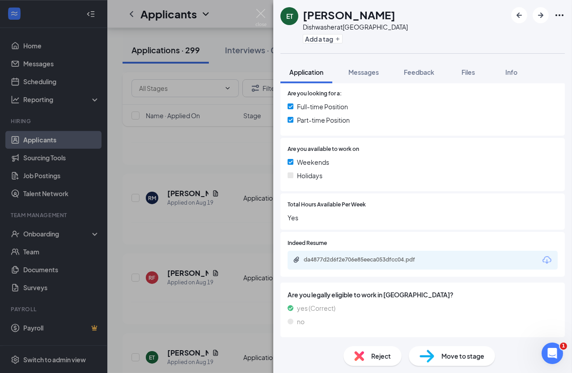
scroll to position [213, 0]
click at [327, 259] on div "da4877d2d6f2e706e85eeca053dfcc04.pdf" at bounding box center [366, 258] width 125 height 7
drag, startPoint x: 193, startPoint y: 253, endPoint x: 192, endPoint y: 264, distance: 11.2
click at [193, 252] on div "ET [PERSON_NAME] Dishwasher at [GEOGRAPHIC_DATA] Add a tag Application Messages…" at bounding box center [286, 186] width 572 height 373
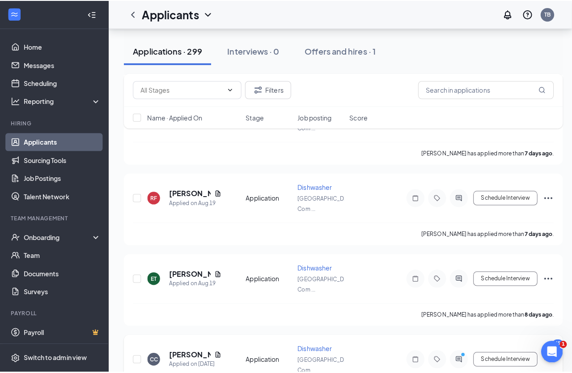
scroll to position [4084, 0]
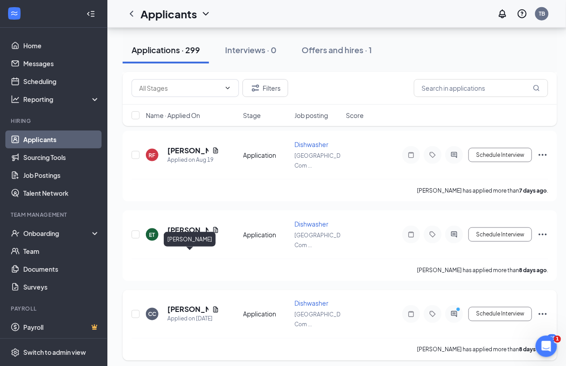
click at [184, 305] on h5 "[PERSON_NAME]" at bounding box center [187, 310] width 41 height 10
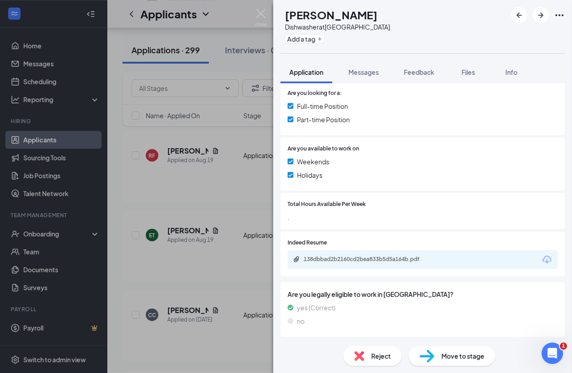
scroll to position [223, 0]
click at [384, 261] on div "138dbbad2b2160cd2bea833b5d5a164b.pdf" at bounding box center [366, 258] width 125 height 7
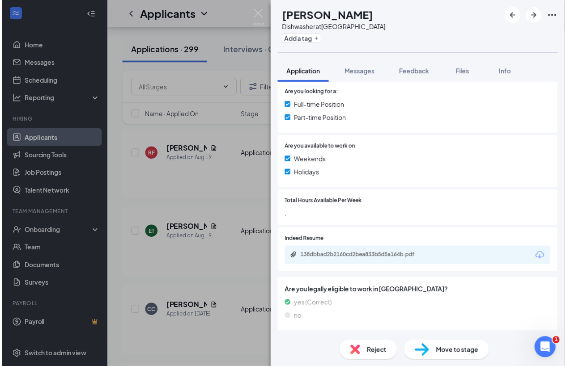
scroll to position [219, 0]
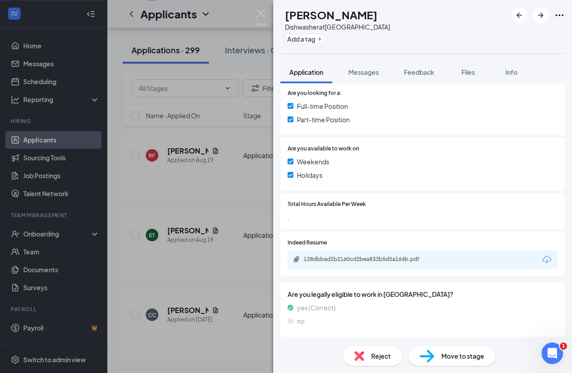
click at [217, 257] on div "CC [PERSON_NAME] Dishwasher at [GEOGRAPHIC_DATA] Add a tag Application Messages…" at bounding box center [286, 186] width 572 height 373
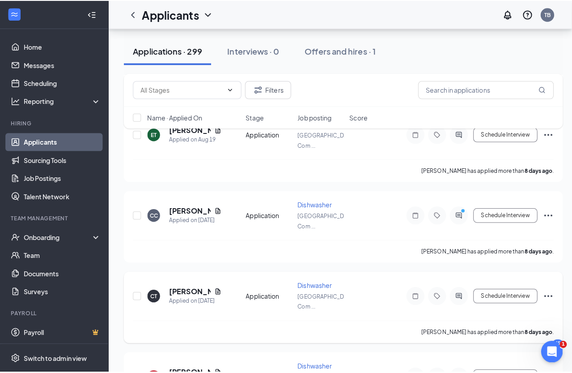
scroll to position [4206, 0]
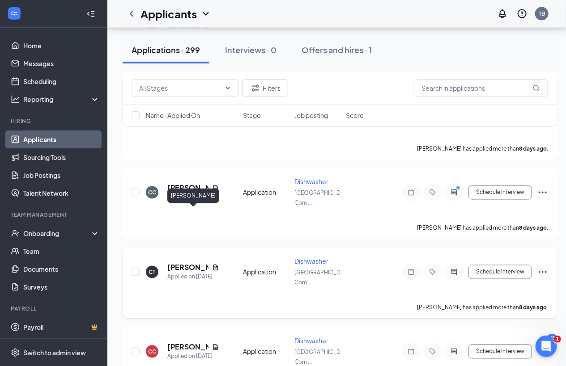
click at [183, 263] on h5 "[PERSON_NAME]" at bounding box center [187, 268] width 41 height 10
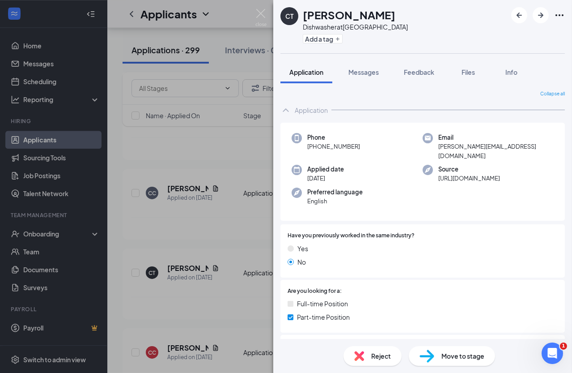
click at [224, 242] on div "CT [PERSON_NAME] Dishwasher at [GEOGRAPHIC_DATA] Add a tag Application Messages…" at bounding box center [286, 186] width 572 height 373
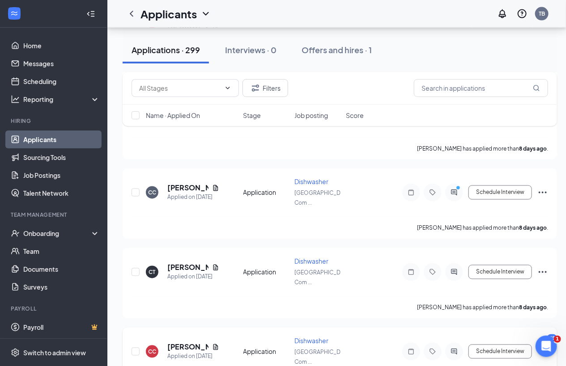
click at [189, 343] on h5 "[PERSON_NAME]" at bounding box center [187, 348] width 41 height 10
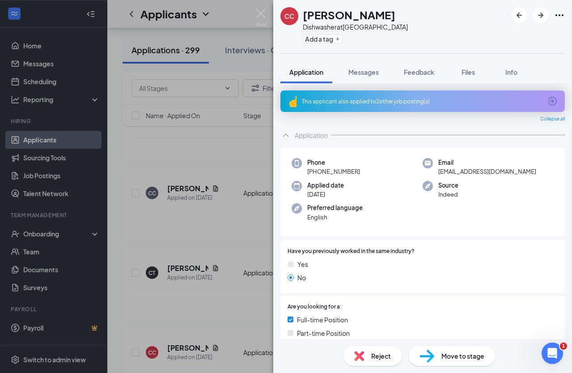
click at [189, 289] on div "CC [PERSON_NAME] Dishwasher at [GEOGRAPHIC_DATA] Add a tag Application Messages…" at bounding box center [286, 186] width 572 height 373
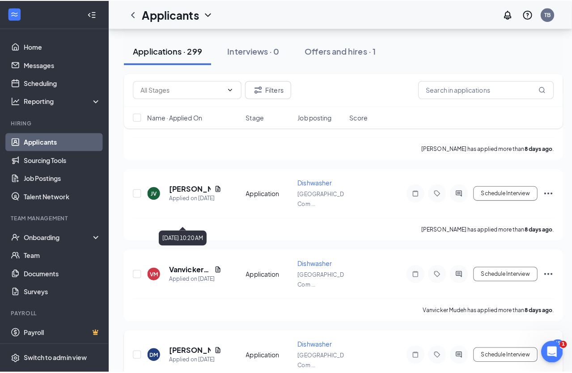
scroll to position [4491, 0]
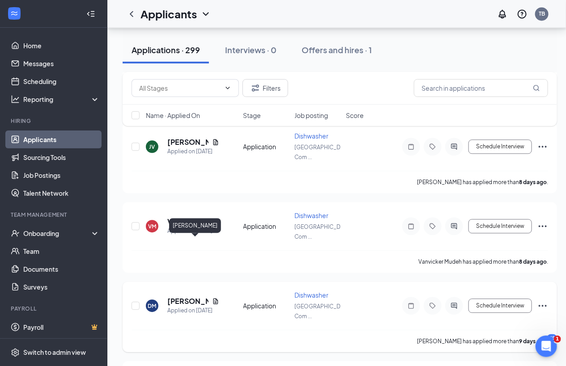
click at [183, 297] on h5 "[PERSON_NAME]" at bounding box center [187, 302] width 41 height 10
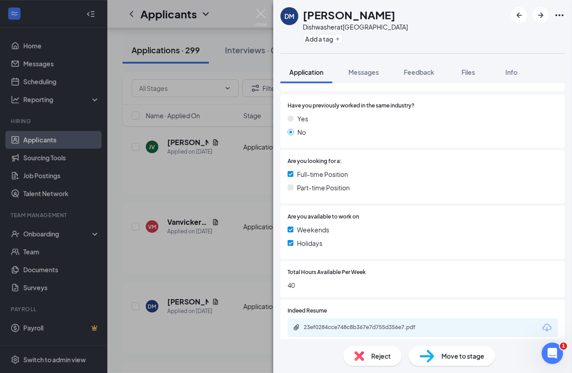
scroll to position [162, 0]
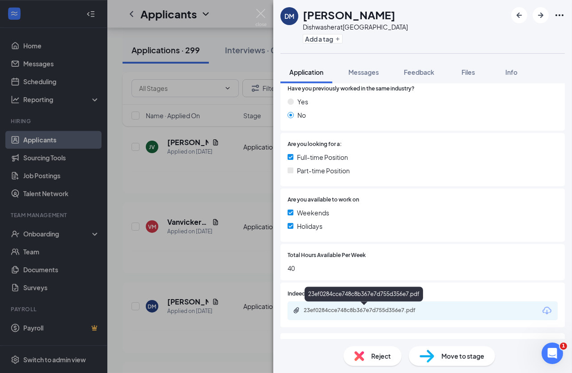
click at [316, 311] on div "23ef0284cce748c8b367e7d755d356e7.pdf" at bounding box center [366, 309] width 125 height 7
drag, startPoint x: 184, startPoint y: 250, endPoint x: 175, endPoint y: 302, distance: 52.6
click at [184, 251] on div "DM [PERSON_NAME] Dishwasher at [GEOGRAPHIC_DATA] Add a tag Application Messages…" at bounding box center [286, 186] width 572 height 373
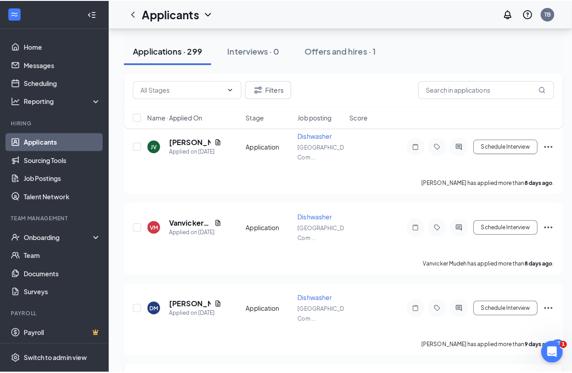
scroll to position [4572, 0]
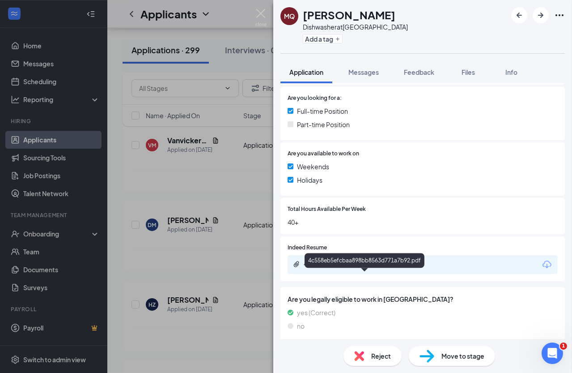
scroll to position [185, 0]
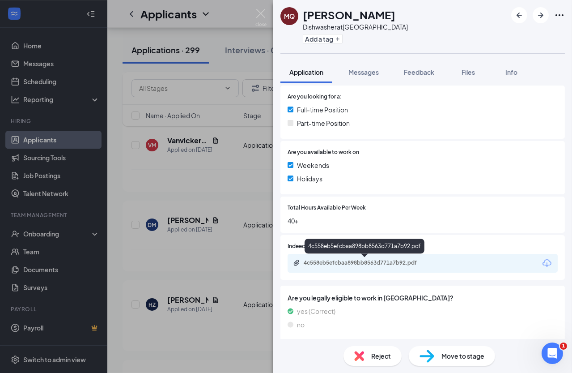
click at [336, 263] on div "4c558eb5efcbaa898bb8563d771a7b92.pdf" at bounding box center [366, 262] width 125 height 7
